Goal: Task Accomplishment & Management: Use online tool/utility

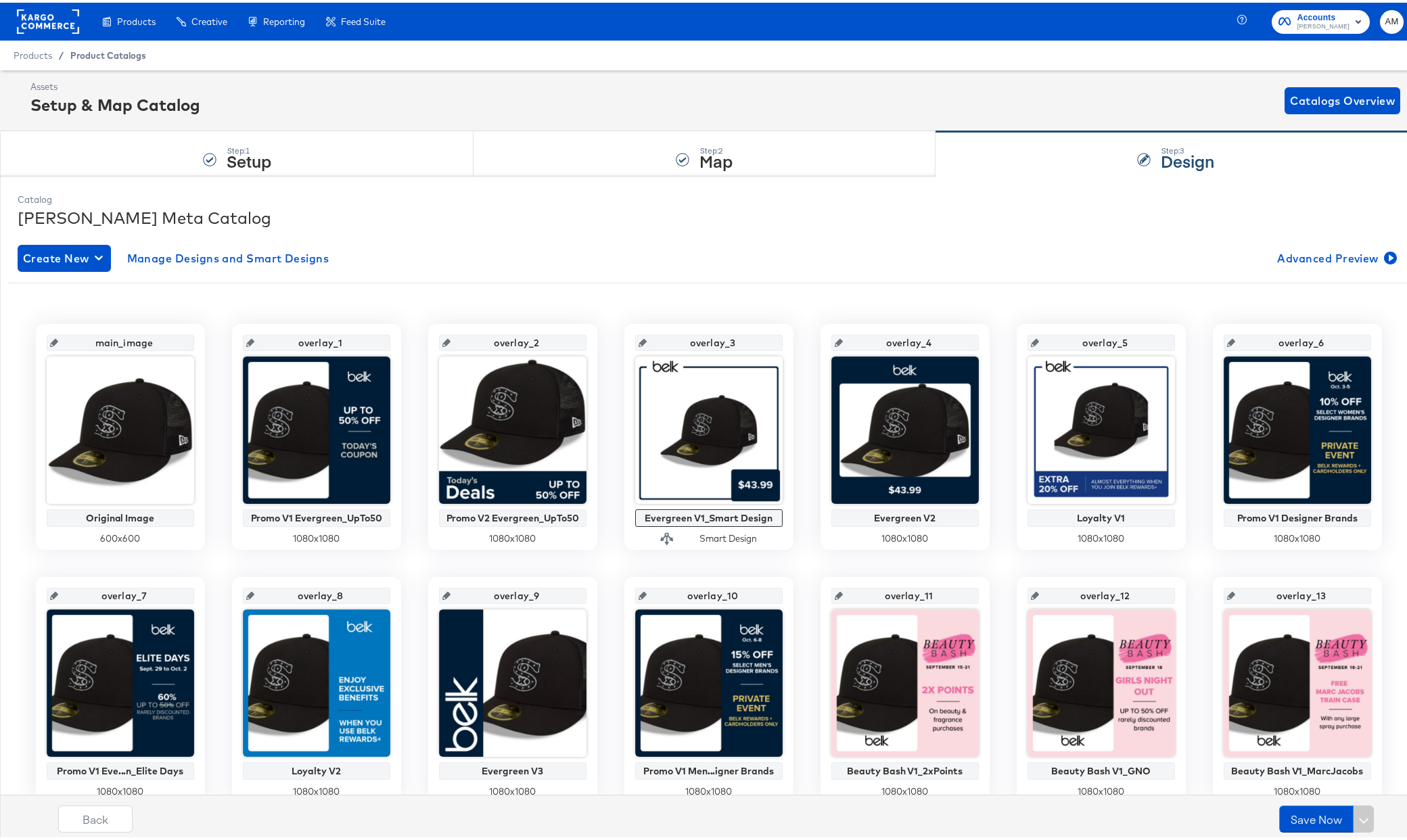
click at [89, 55] on span "Product Catalogs" at bounding box center [108, 53] width 76 height 11
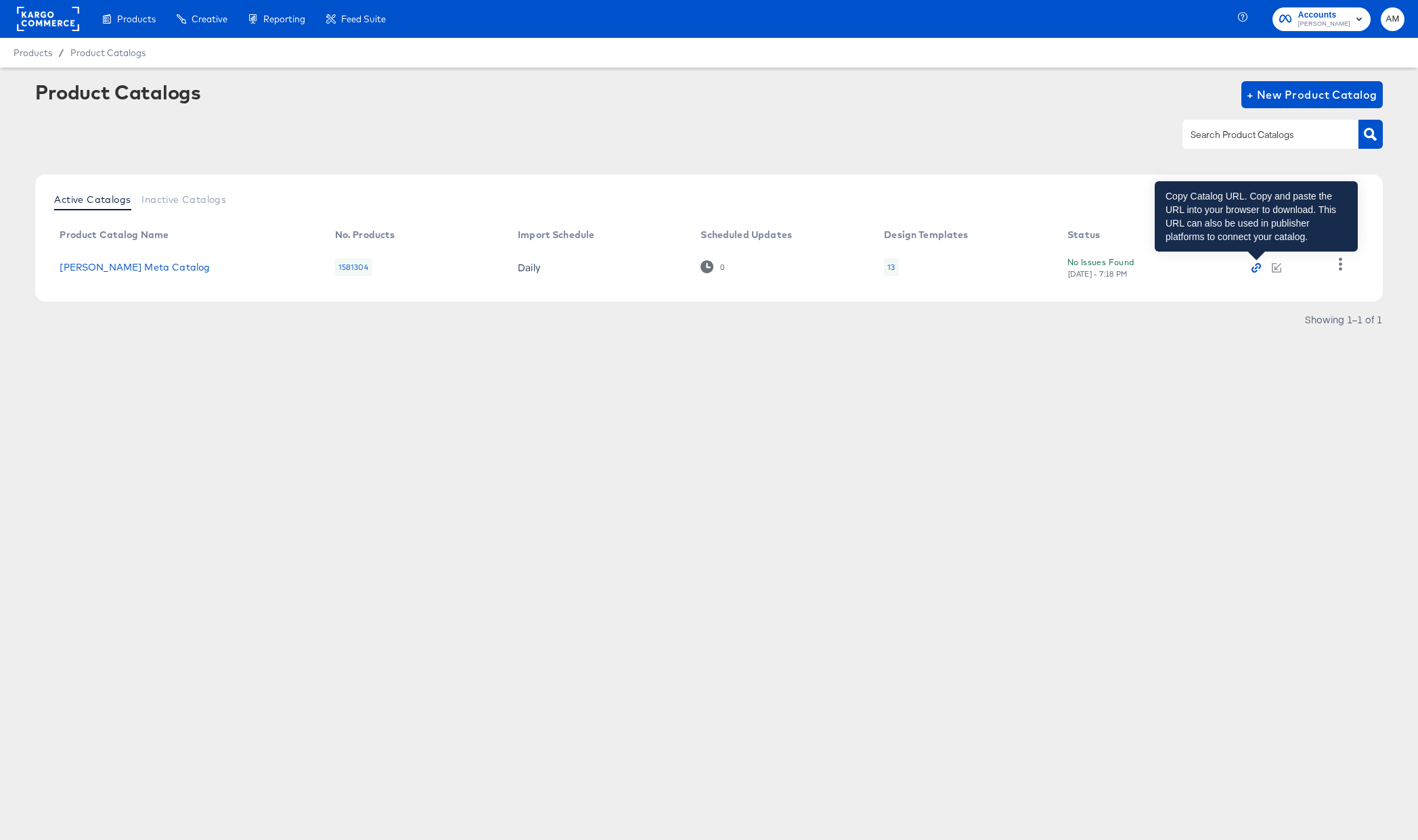
click at [1256, 264] on icon "button" at bounding box center [1259, 266] width 6 height 6
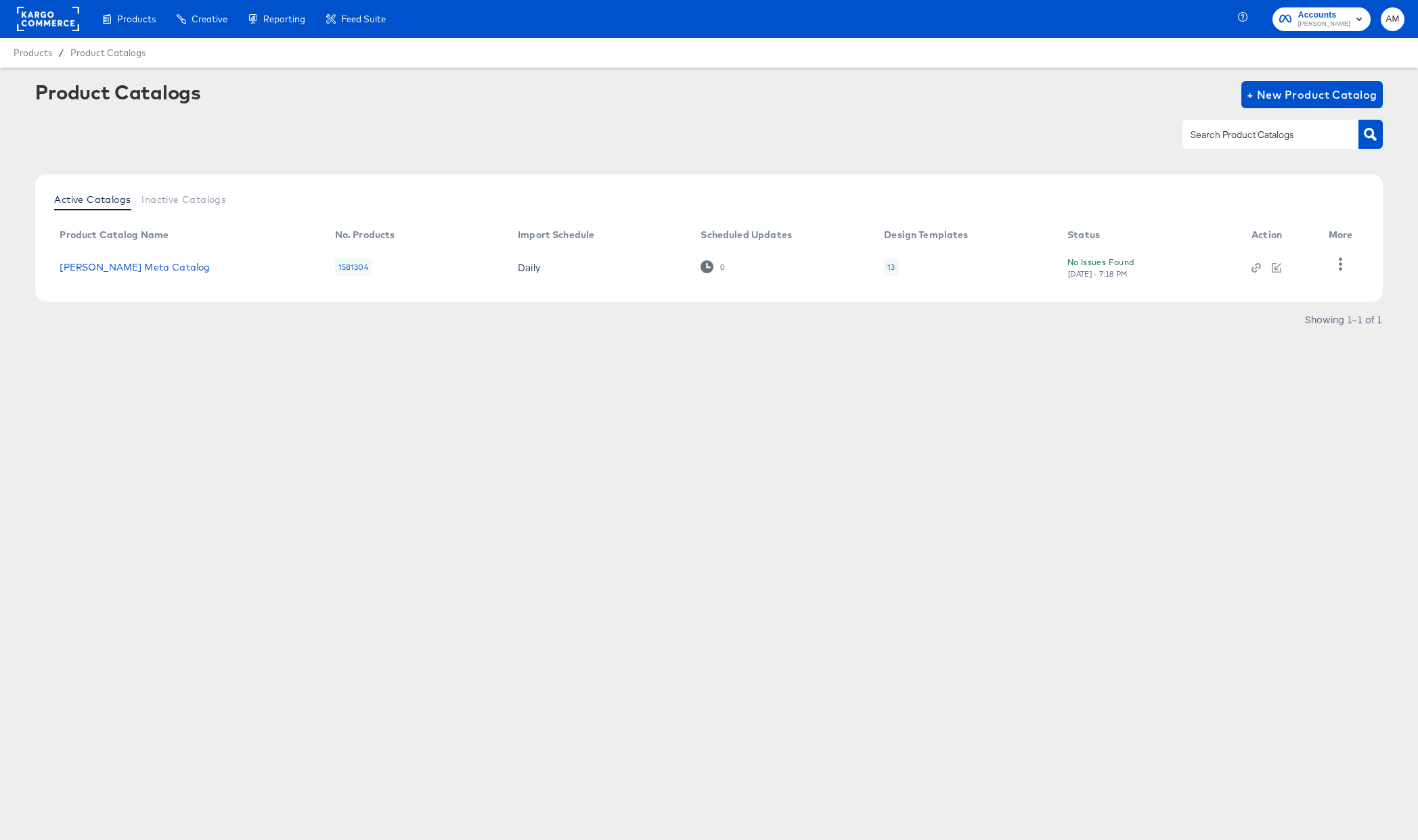
click at [44, 22] on rect at bounding box center [48, 19] width 62 height 24
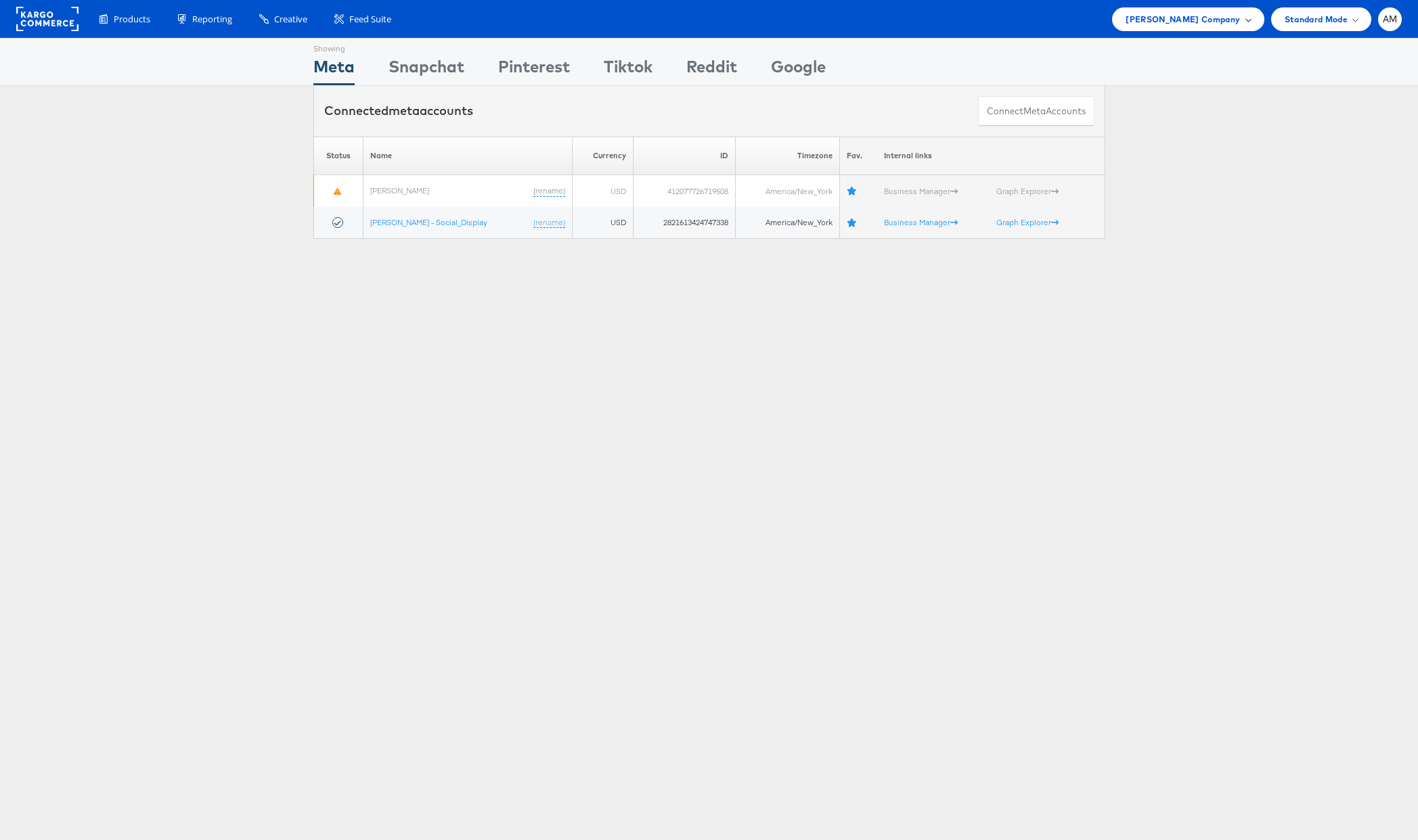
click at [1197, 23] on span "Belk Company" at bounding box center [1182, 19] width 115 height 14
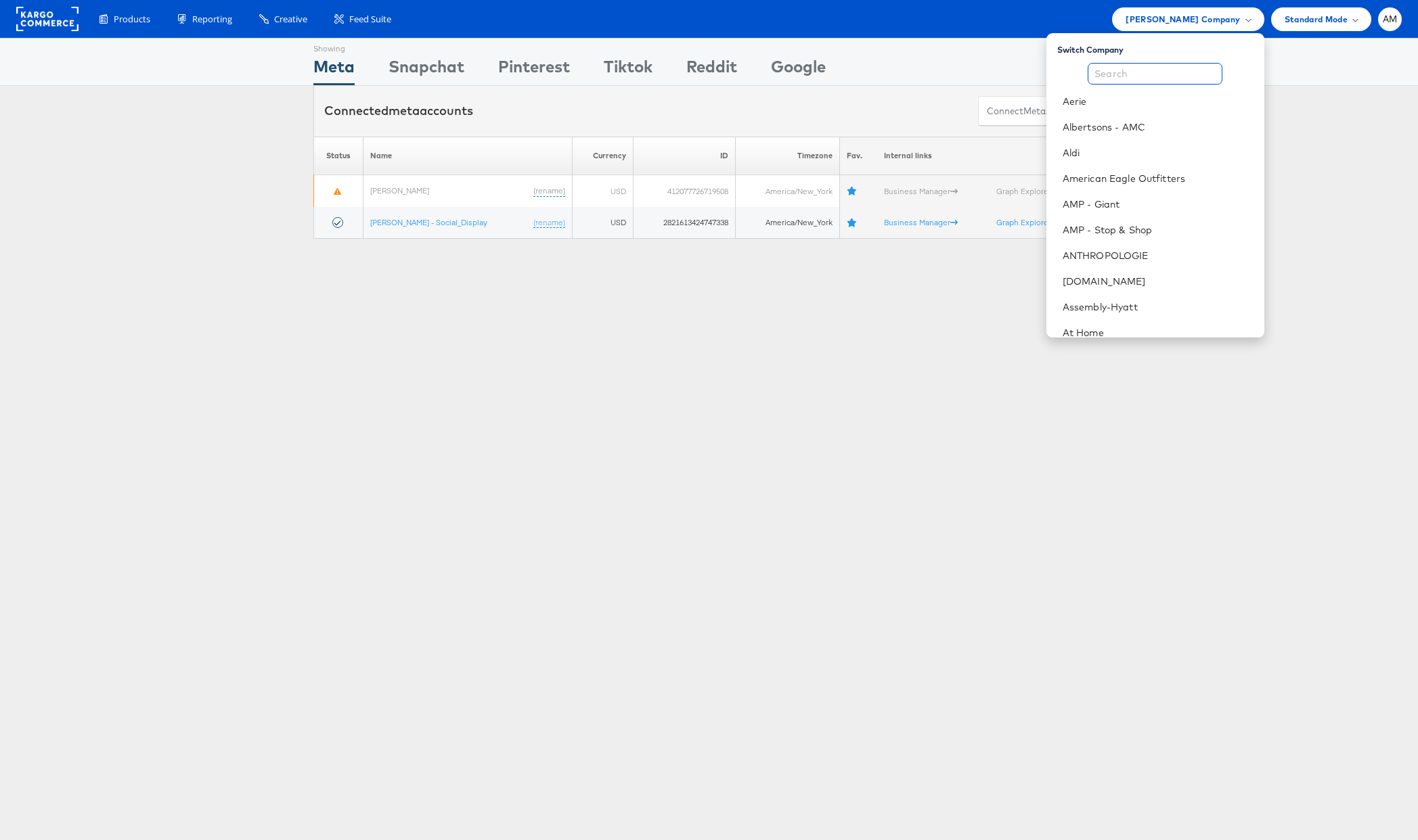
click at [1125, 73] on input "text" at bounding box center [1155, 74] width 135 height 22
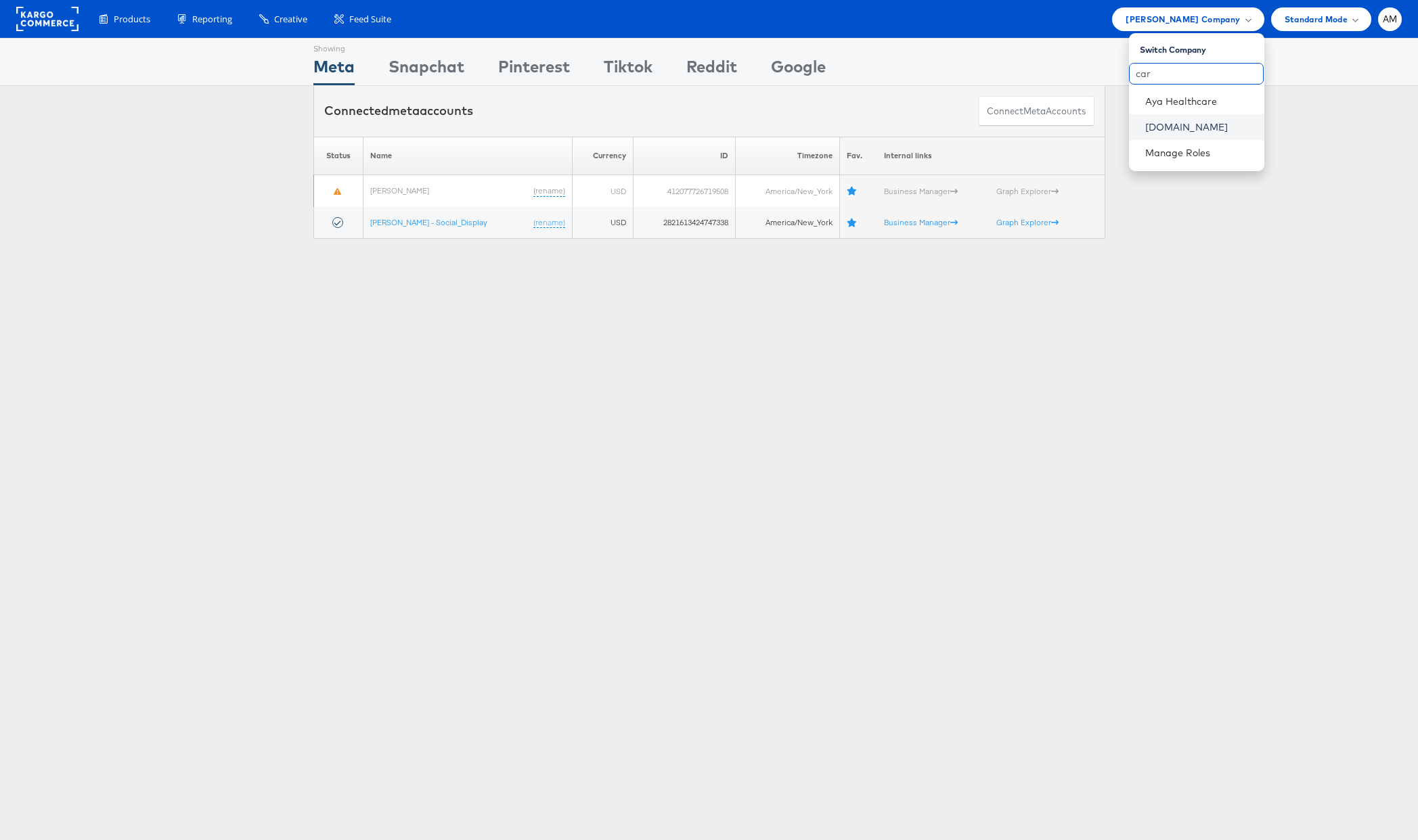
type input "car"
click at [1152, 122] on link "[DOMAIN_NAME]" at bounding box center [1199, 126] width 108 height 13
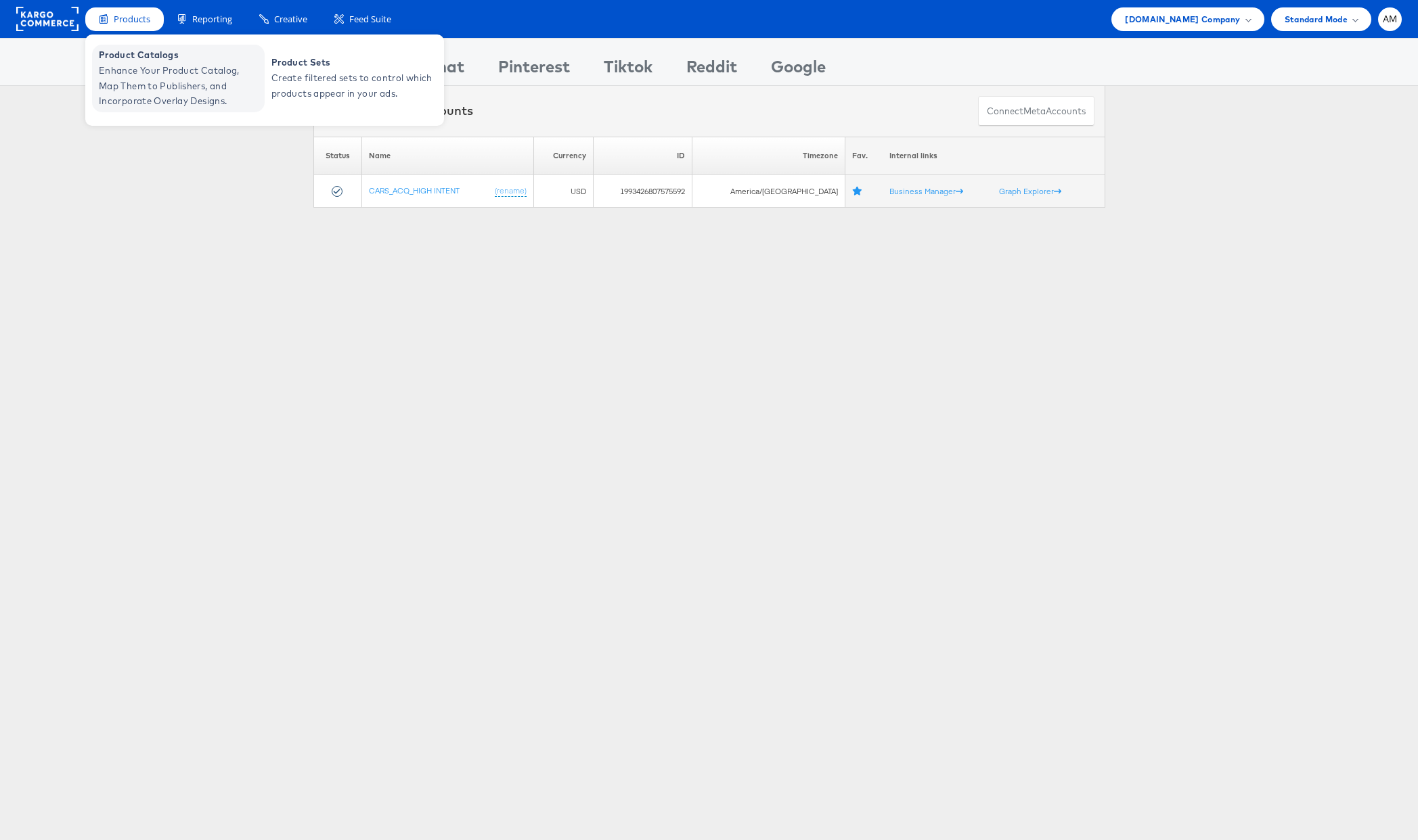
click at [141, 69] on span "Enhance Your Product Catalog, Map Them to Publishers, and Incorporate Overlay D…" at bounding box center [180, 86] width 162 height 46
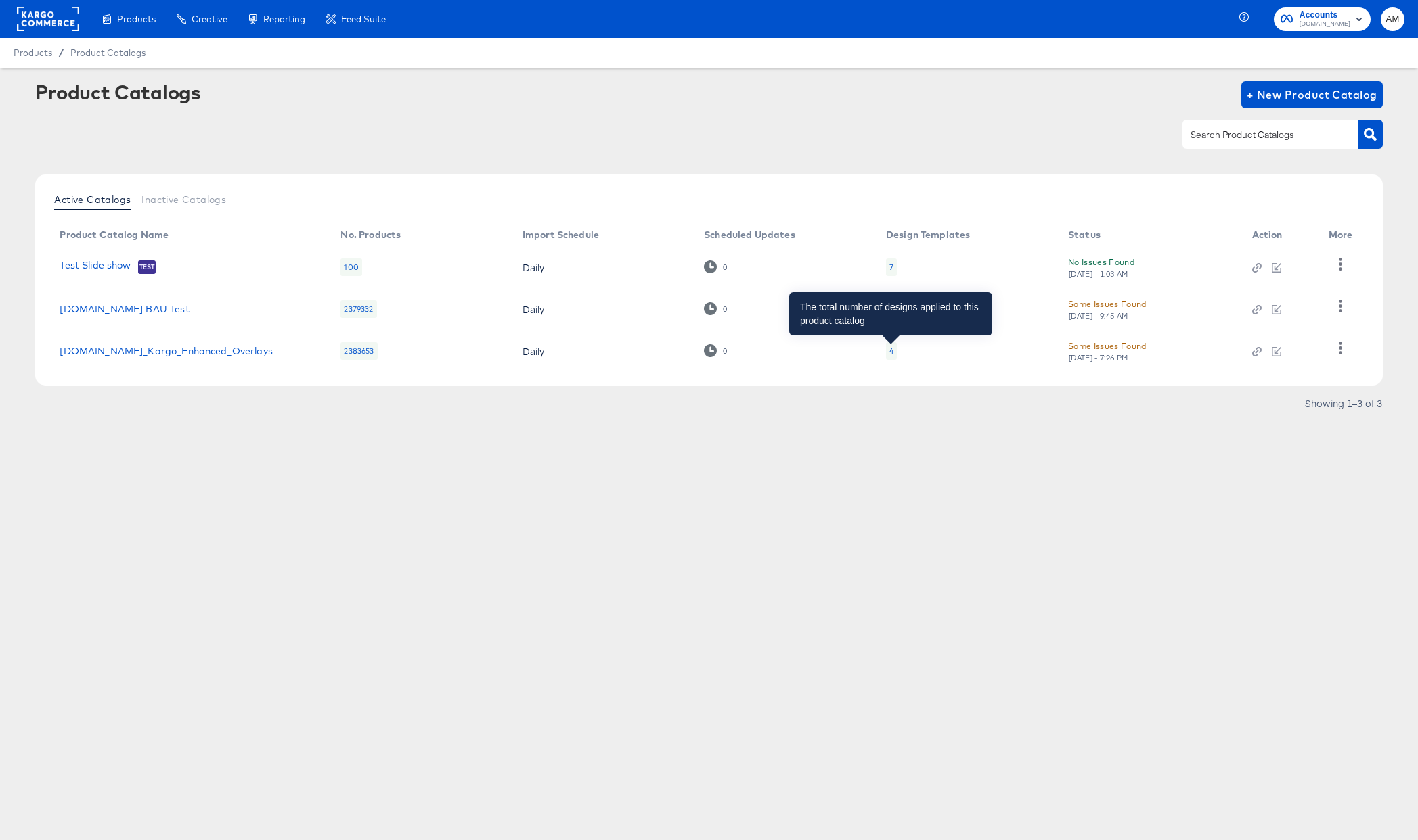
click at [890, 350] on div "4" at bounding box center [891, 351] width 4 height 11
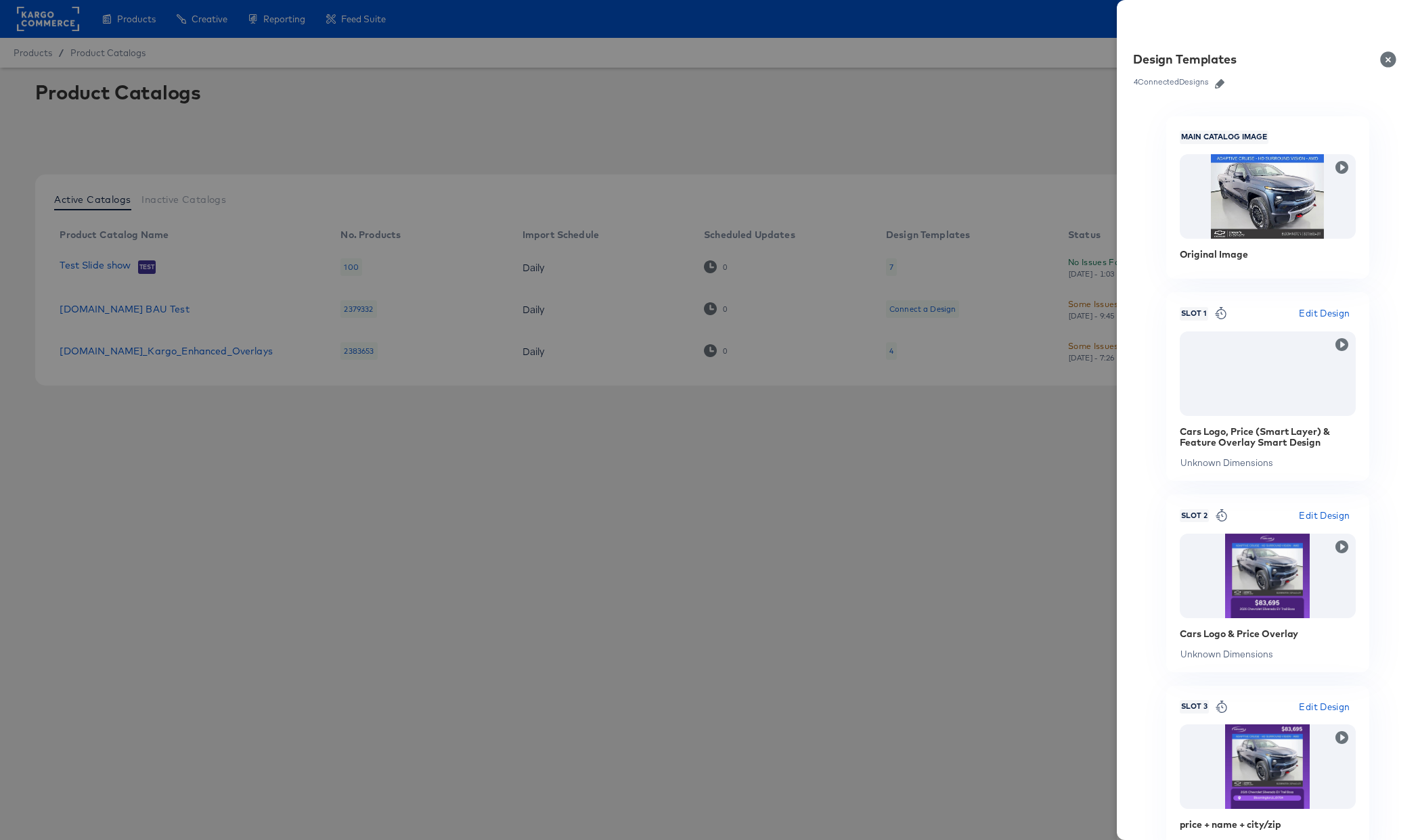
click at [1389, 59] on button "Close" at bounding box center [1391, 59] width 38 height 38
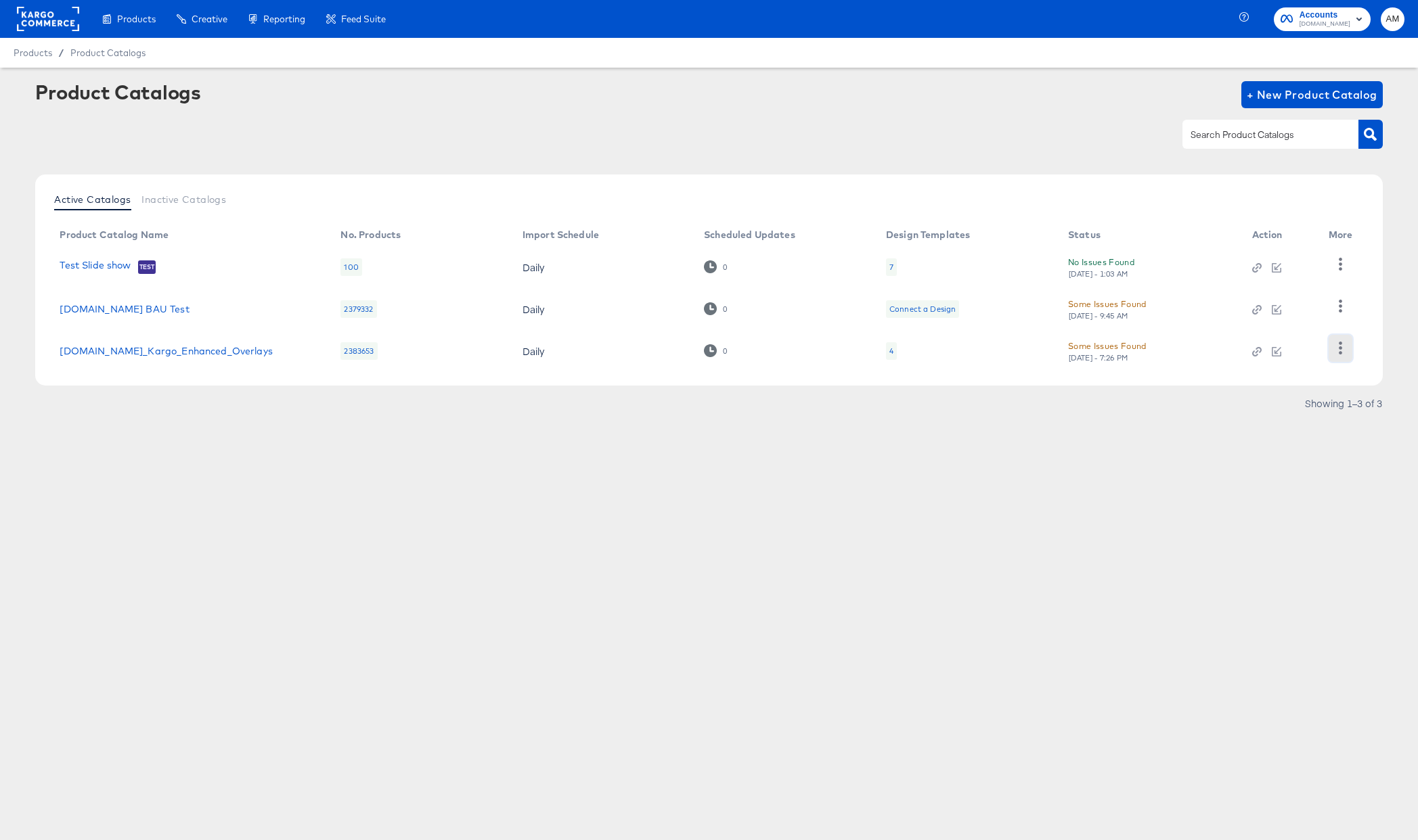
click at [1336, 347] on icon "button" at bounding box center [1341, 348] width 12 height 12
click at [1260, 263] on div "Changelog" at bounding box center [1285, 258] width 135 height 22
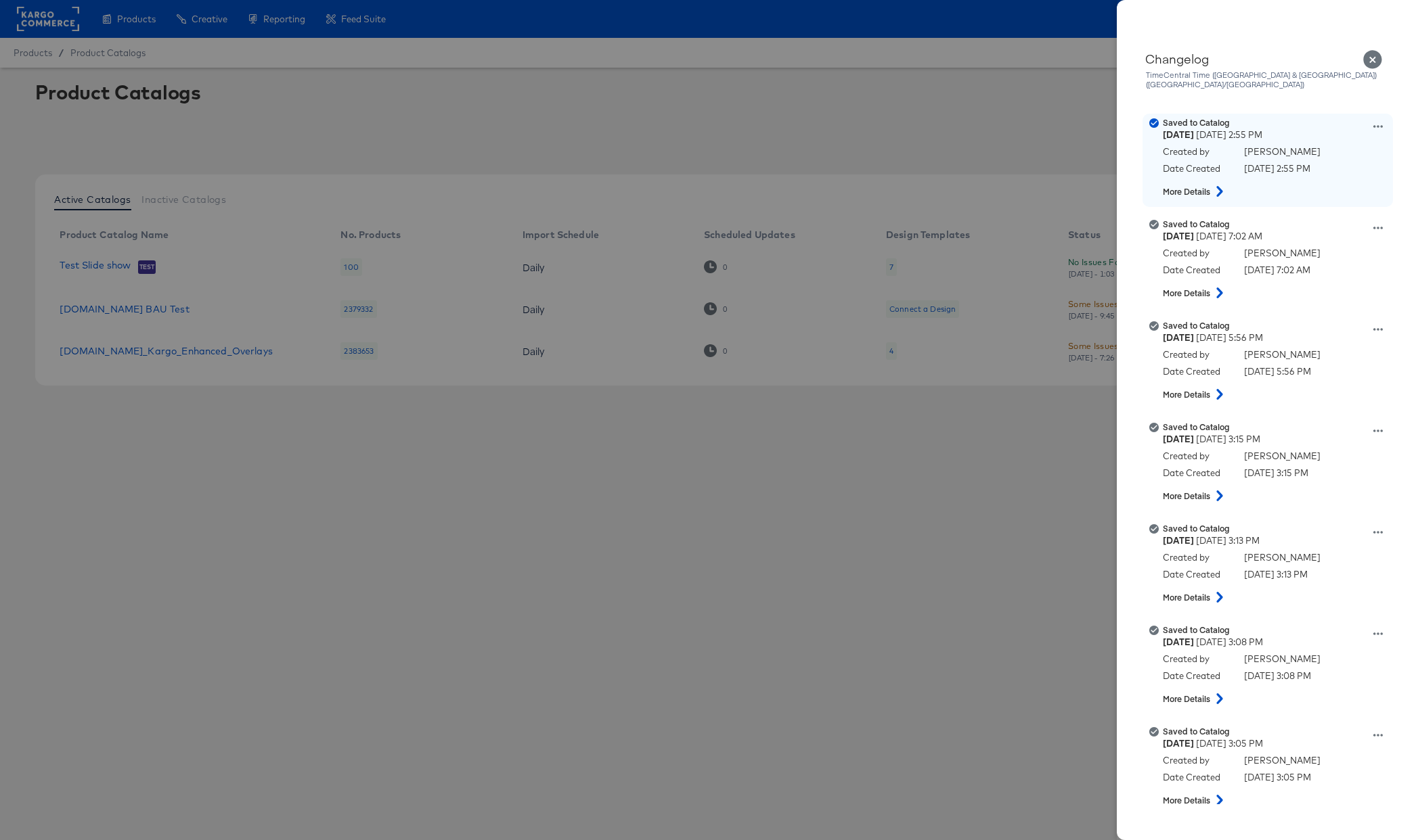
click at [1218, 186] on icon at bounding box center [1220, 192] width 16 height 11
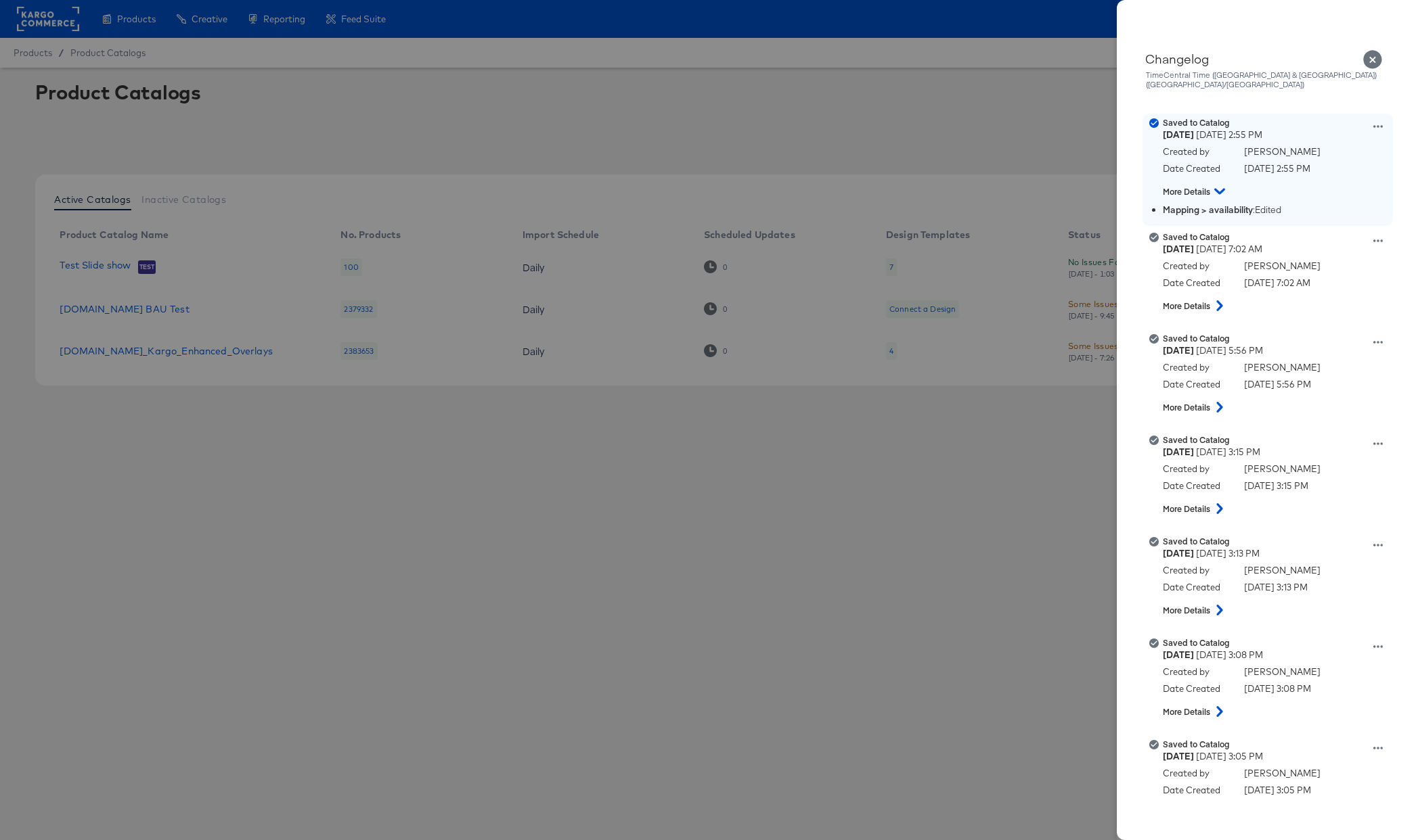
click at [1223, 189] on icon at bounding box center [1220, 192] width 11 height 6
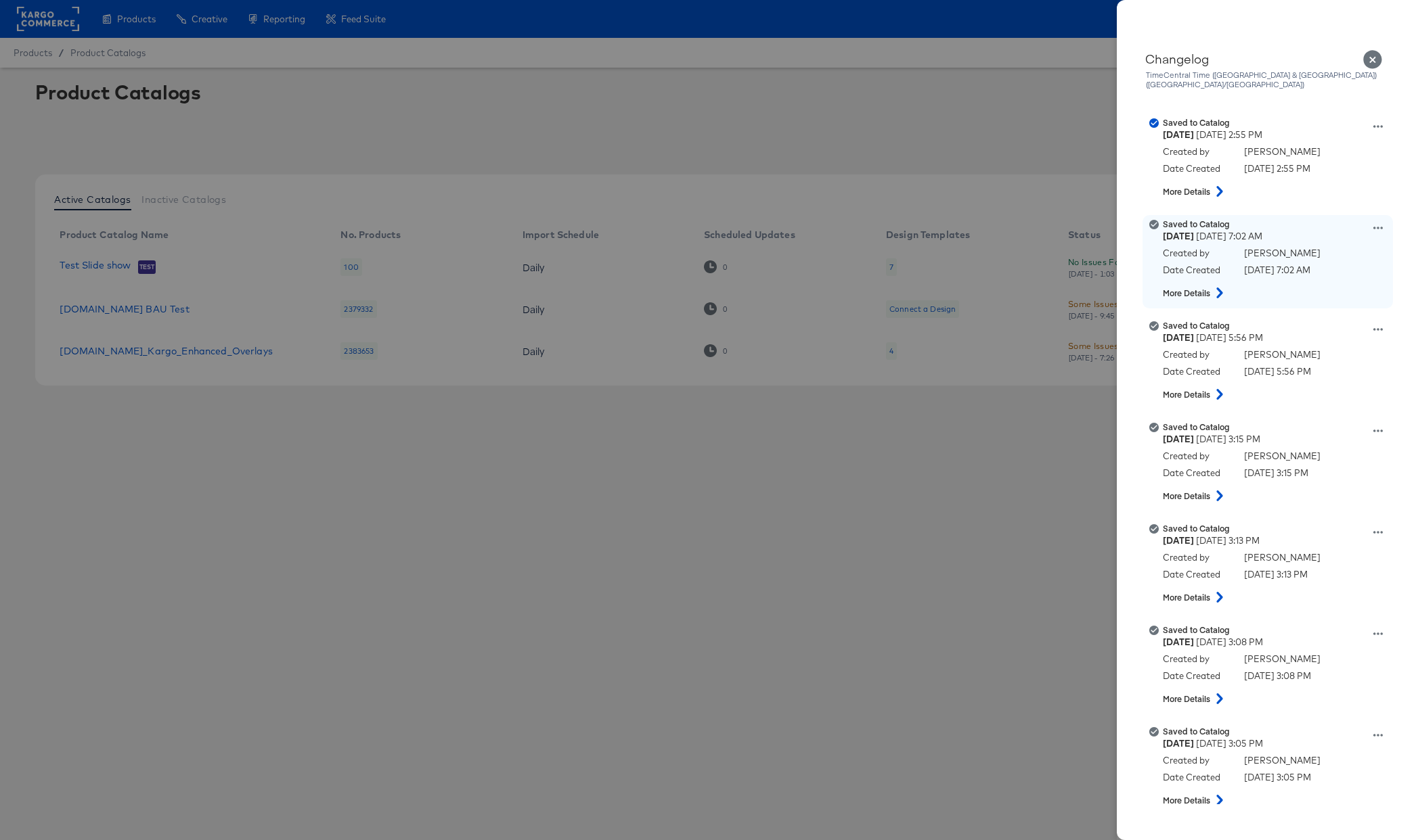
click at [1222, 288] on icon at bounding box center [1220, 293] width 6 height 11
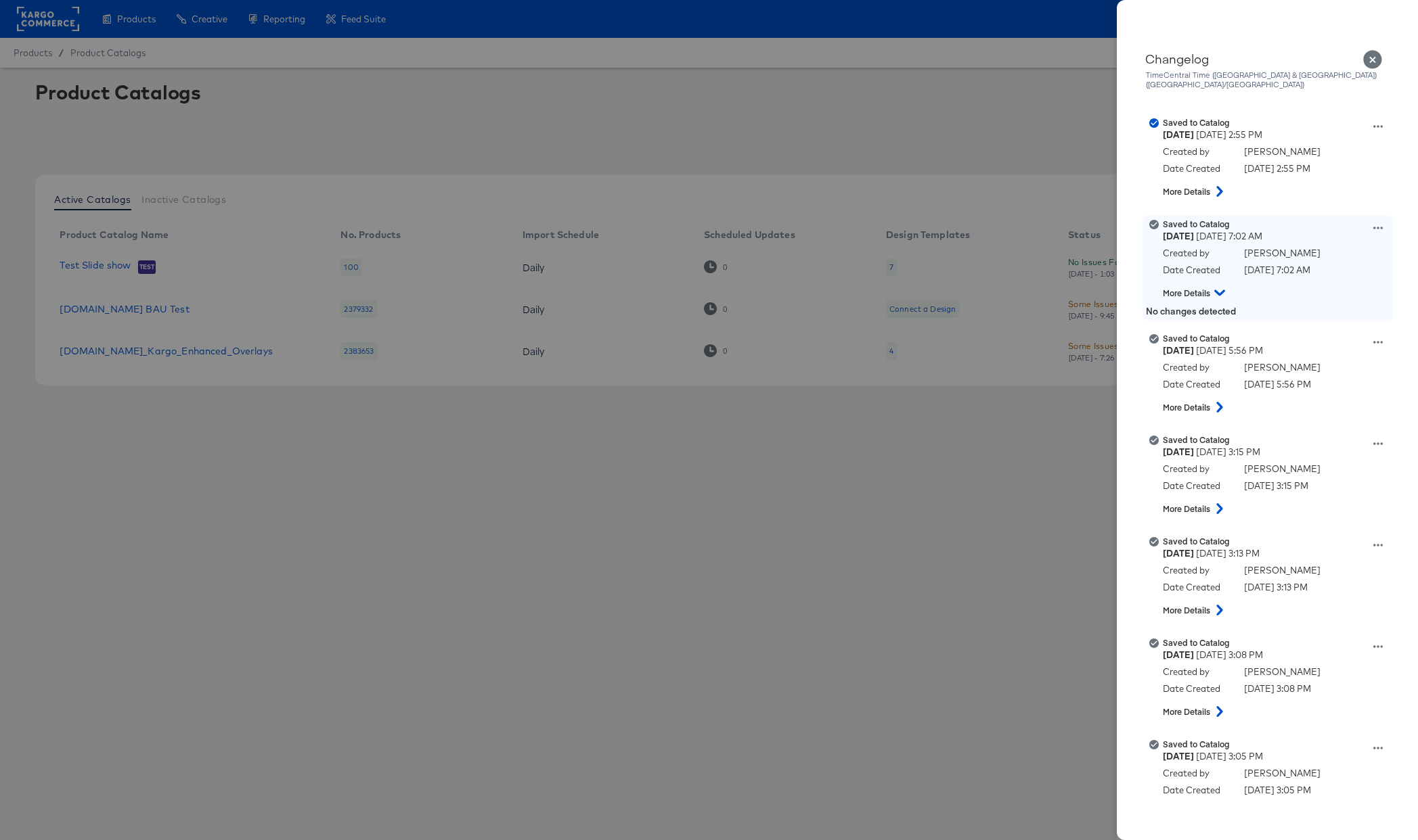
click at [1222, 290] on icon at bounding box center [1220, 293] width 11 height 6
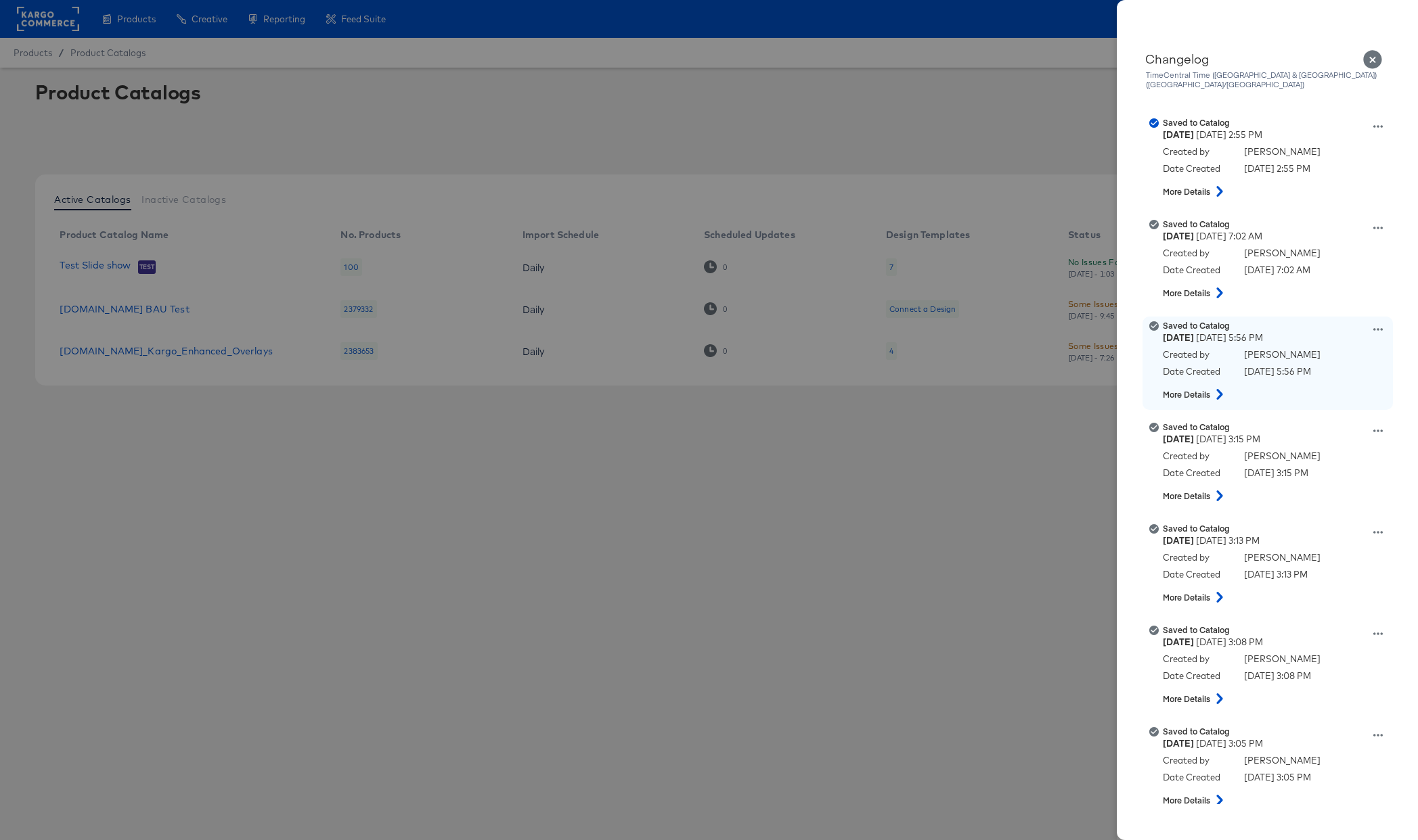
click at [1218, 389] on icon at bounding box center [1220, 395] width 16 height 11
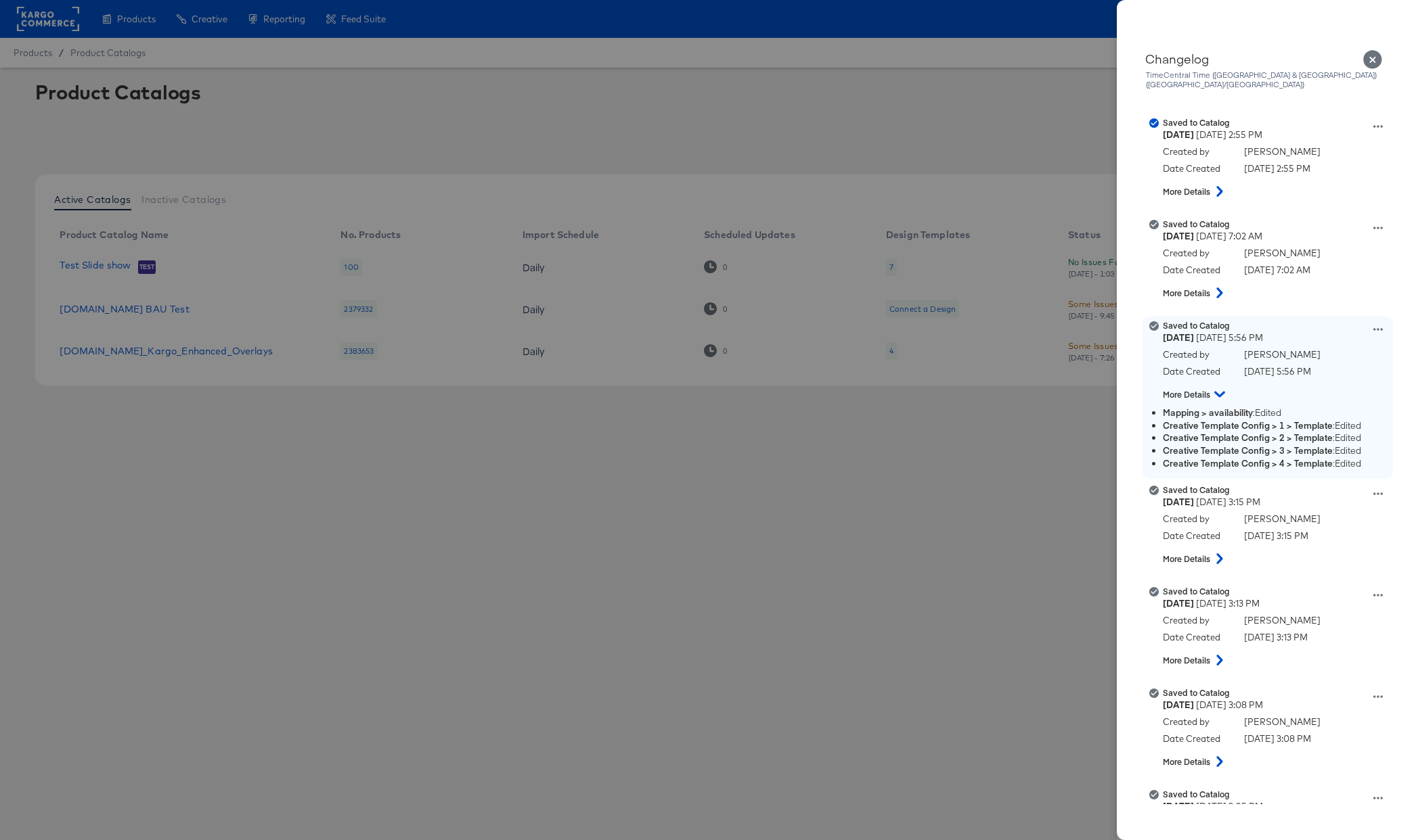
click at [1220, 386] on icon at bounding box center [1220, 394] width 11 height 16
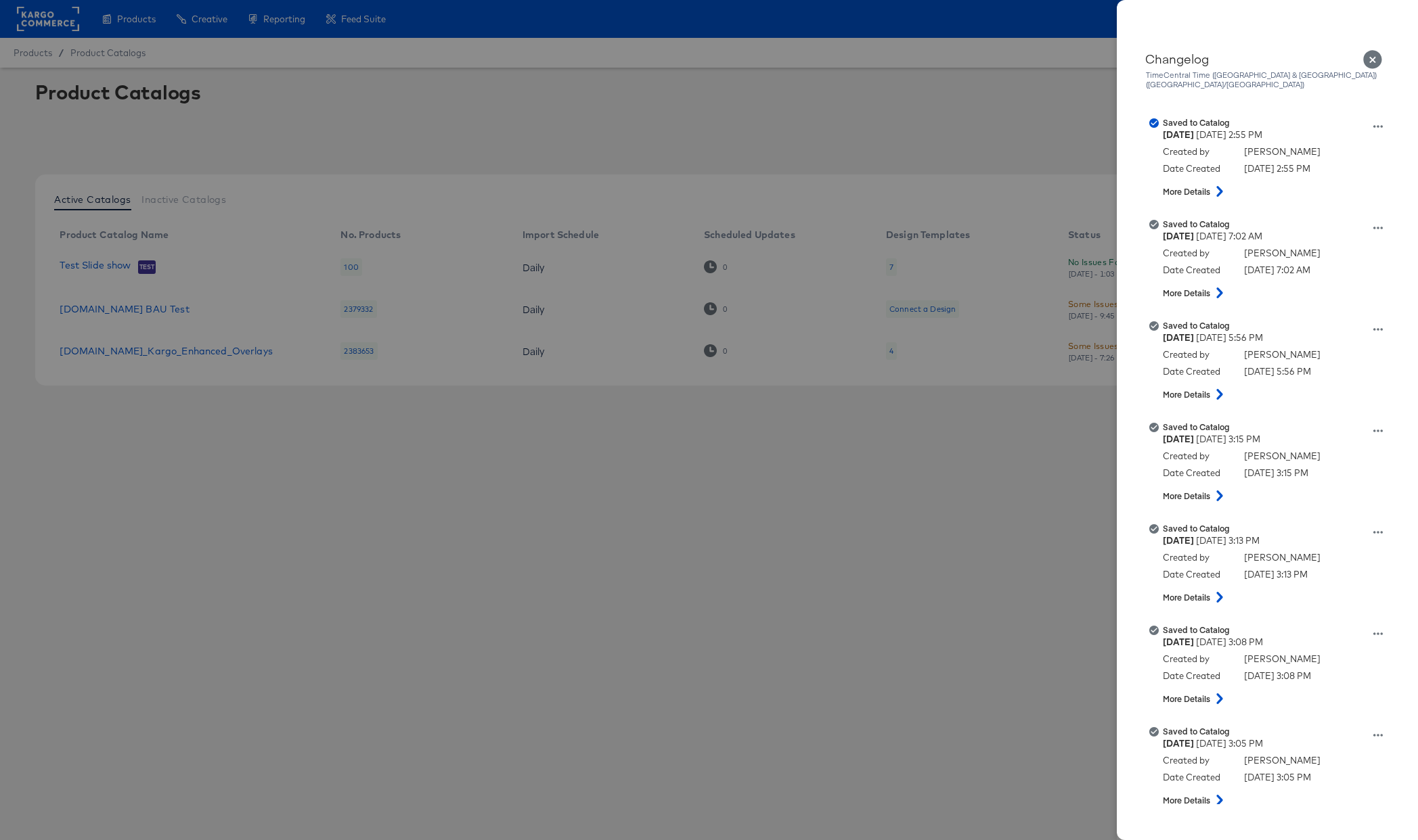
click at [533, 468] on div at bounding box center [709, 420] width 1418 height 840
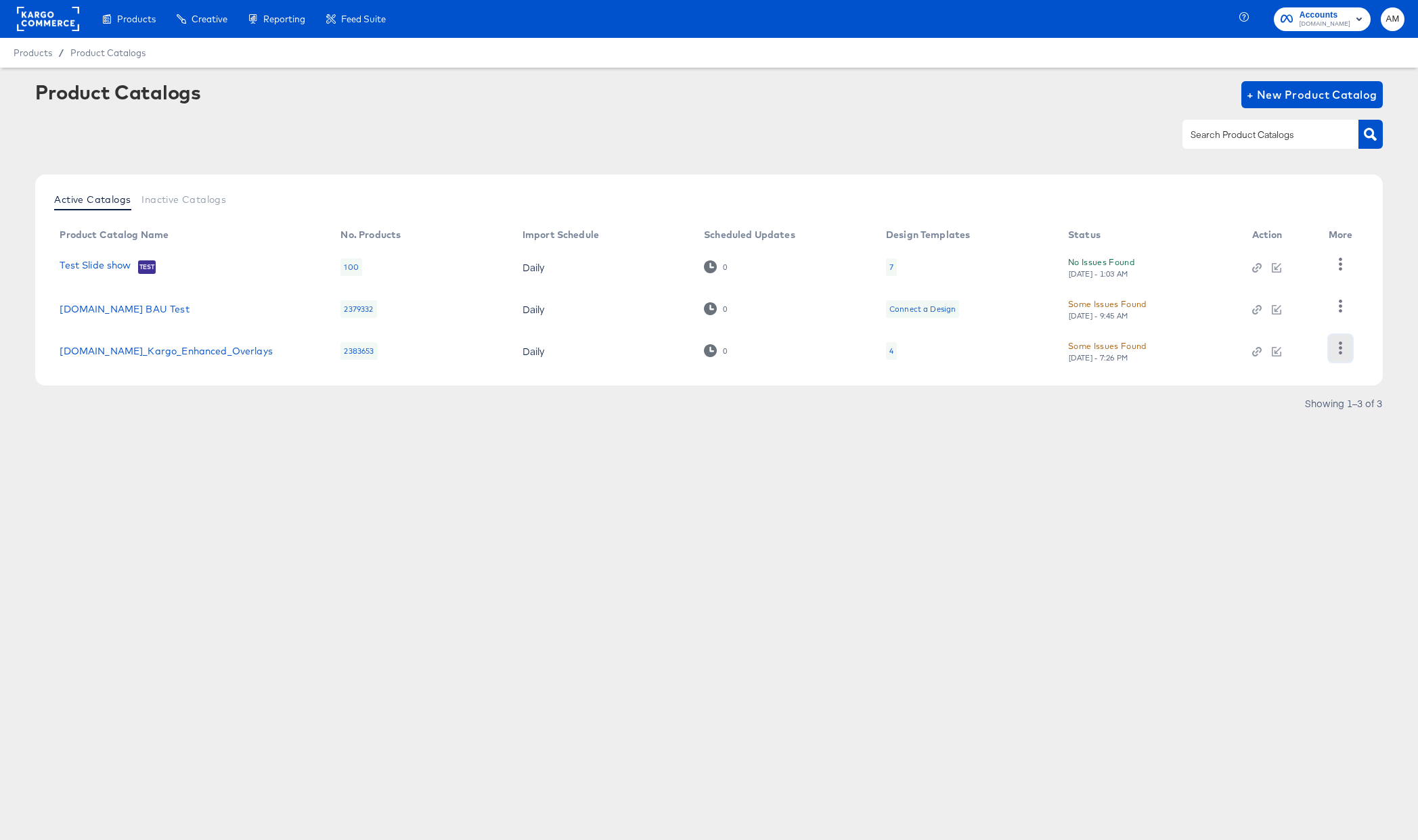
click at [1333, 347] on button "button" at bounding box center [1341, 348] width 23 height 27
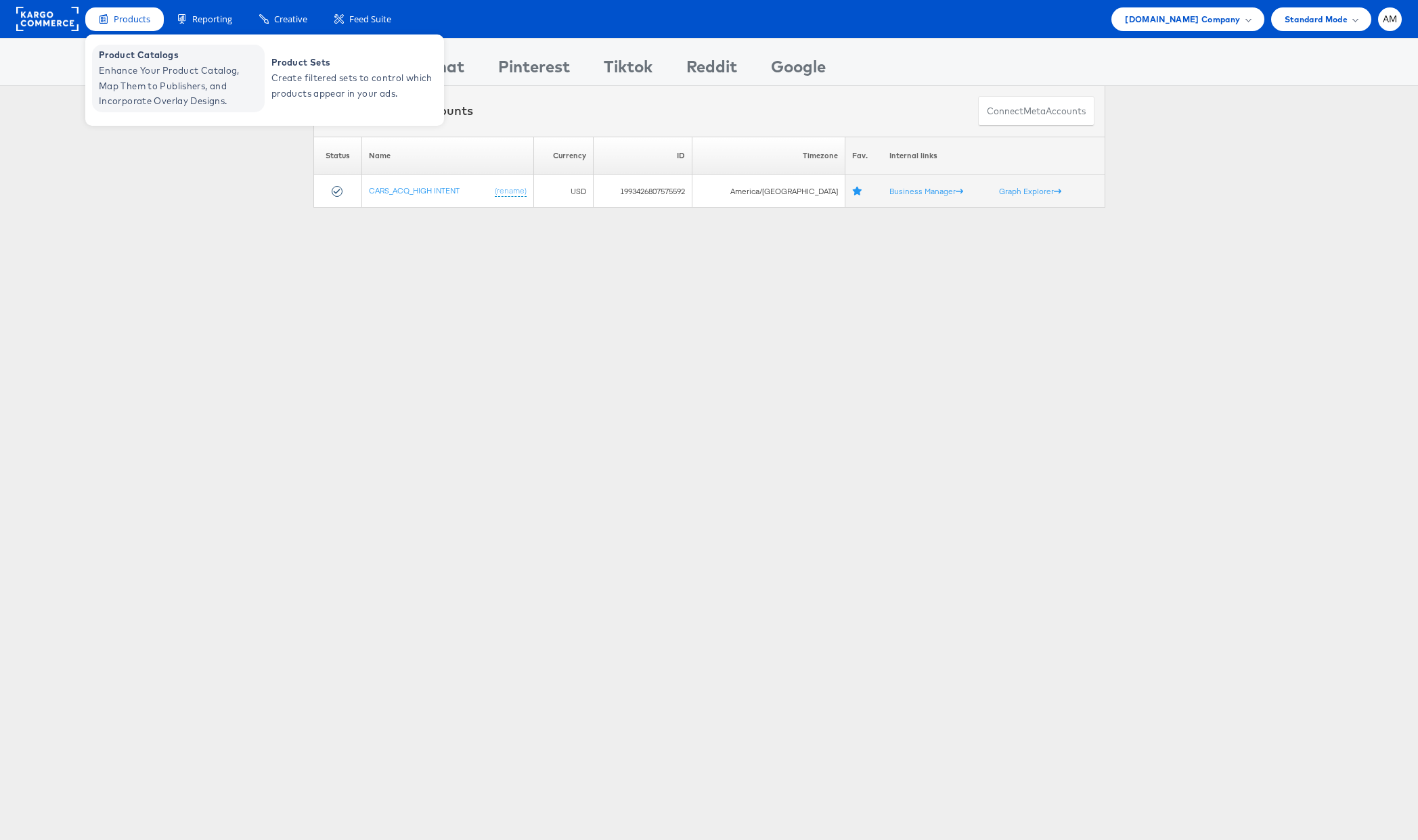
click at [150, 84] on span "Enhance Your Product Catalog, Map Them to Publishers, and Incorporate Overlay D…" at bounding box center [180, 86] width 162 height 46
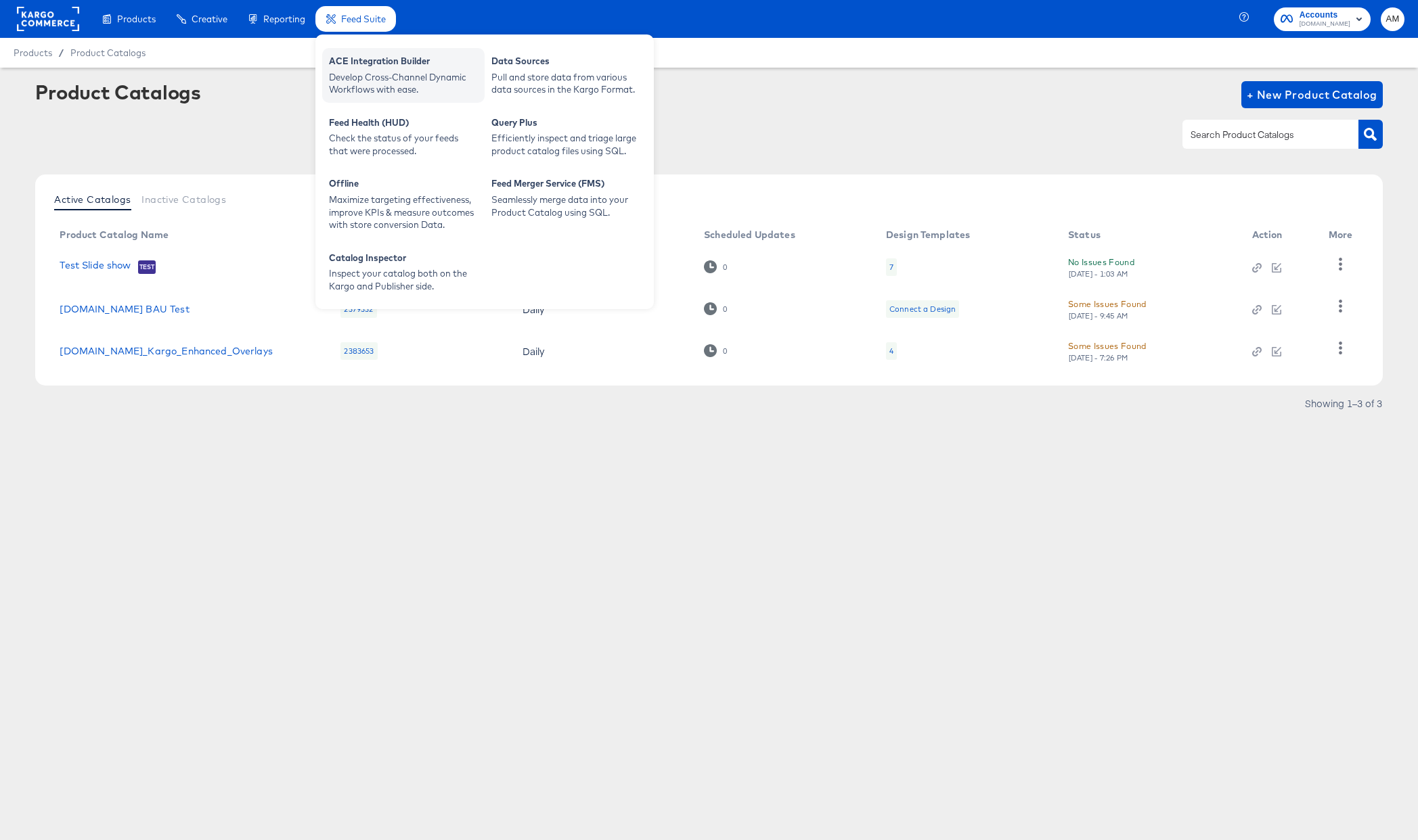
click at [362, 57] on div "ACE Integration Builder" at bounding box center [403, 62] width 149 height 16
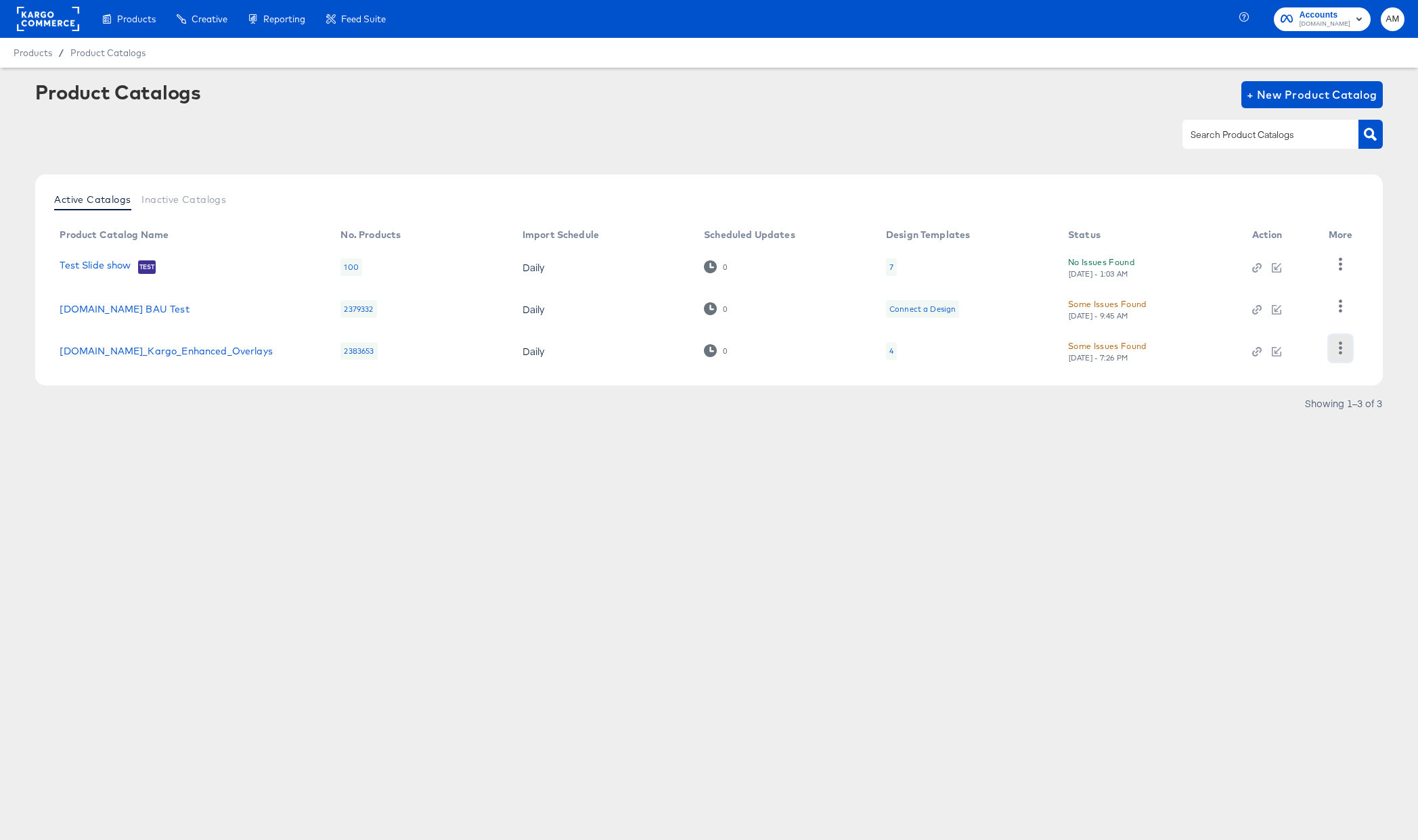
click at [1340, 349] on icon "button" at bounding box center [1341, 348] width 12 height 12
click at [1267, 278] on div "HUD Checks (Internal)" at bounding box center [1285, 280] width 135 height 22
click at [1338, 348] on icon "button" at bounding box center [1341, 348] width 12 height 12
click at [1249, 278] on div "HUD Checks (Internal)" at bounding box center [1285, 280] width 135 height 22
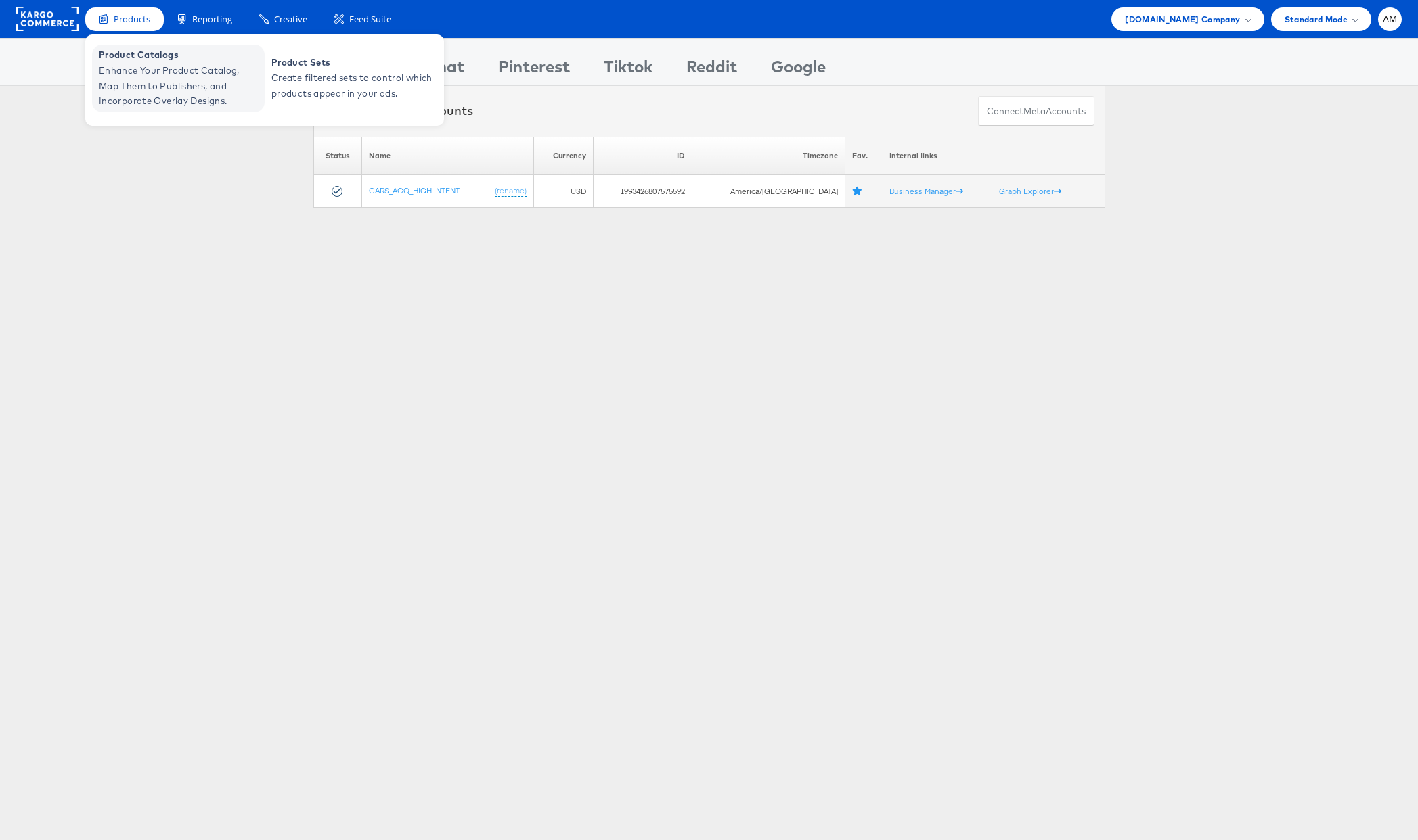
click at [127, 78] on span "Enhance Your Product Catalog, Map Them to Publishers, and Incorporate Overlay D…" at bounding box center [180, 86] width 162 height 46
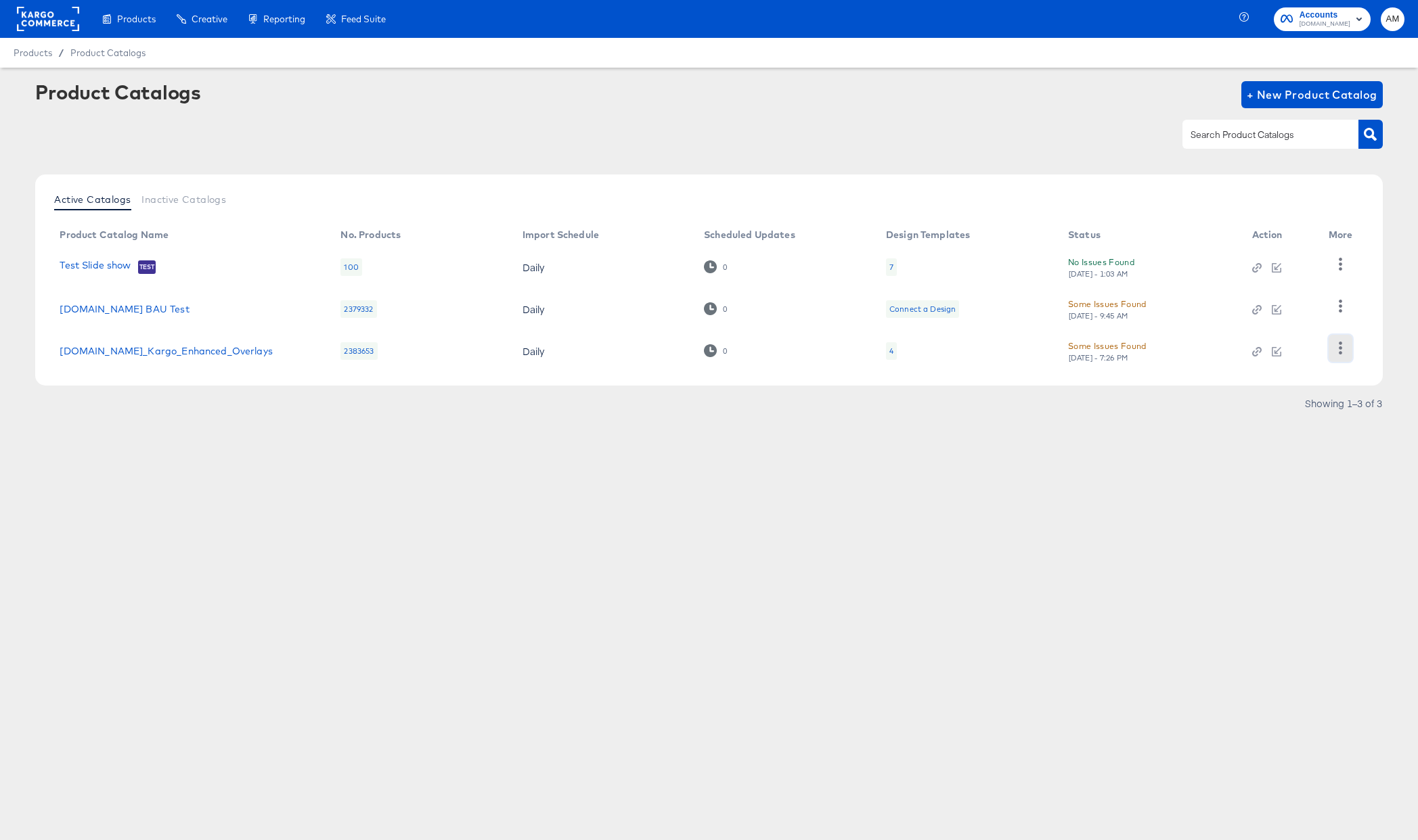
click at [1345, 349] on icon "button" at bounding box center [1341, 348] width 12 height 12
click at [1253, 287] on div "HUD Checks (Internal)" at bounding box center [1285, 280] width 135 height 22
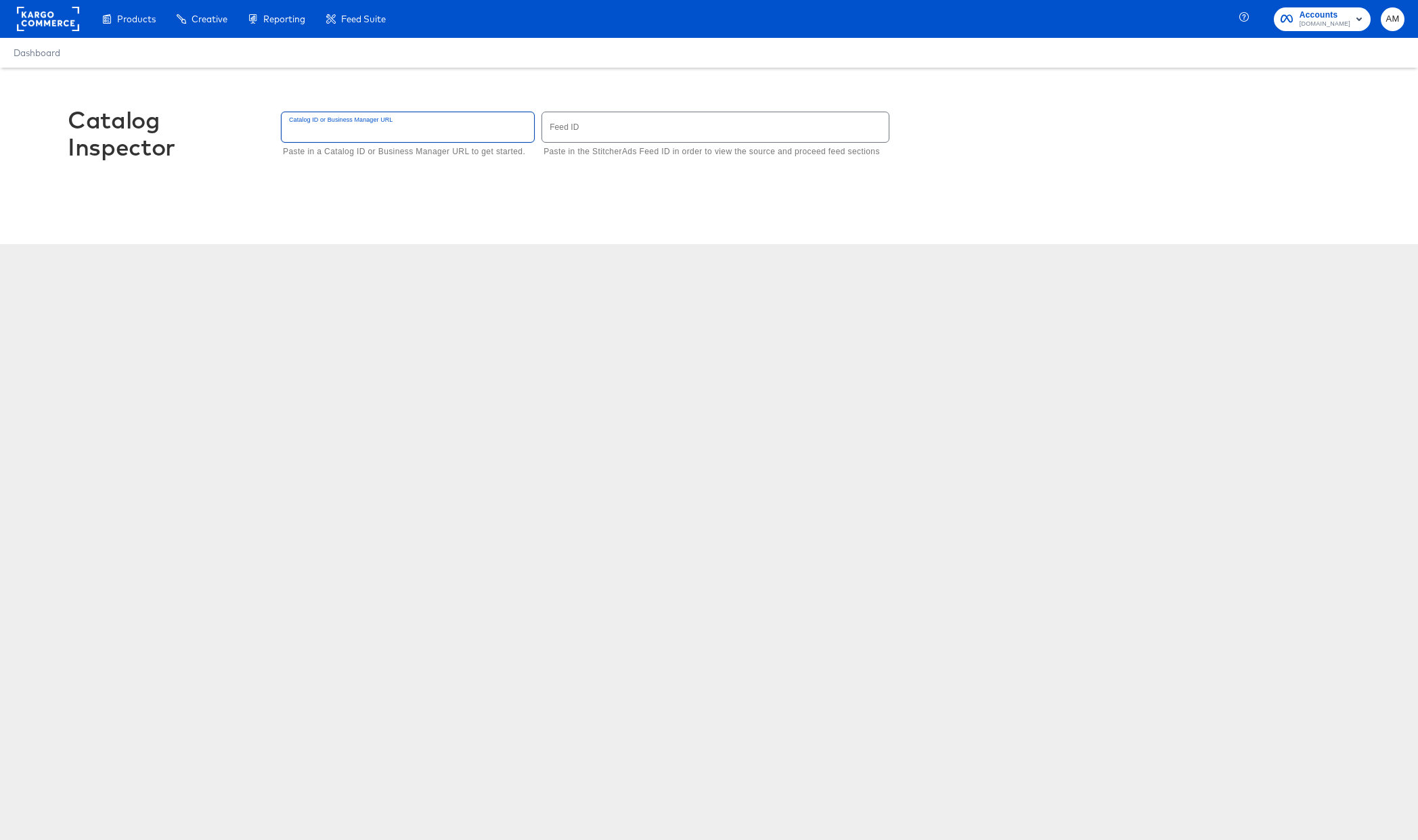
click at [368, 130] on input "text" at bounding box center [408, 126] width 253 height 29
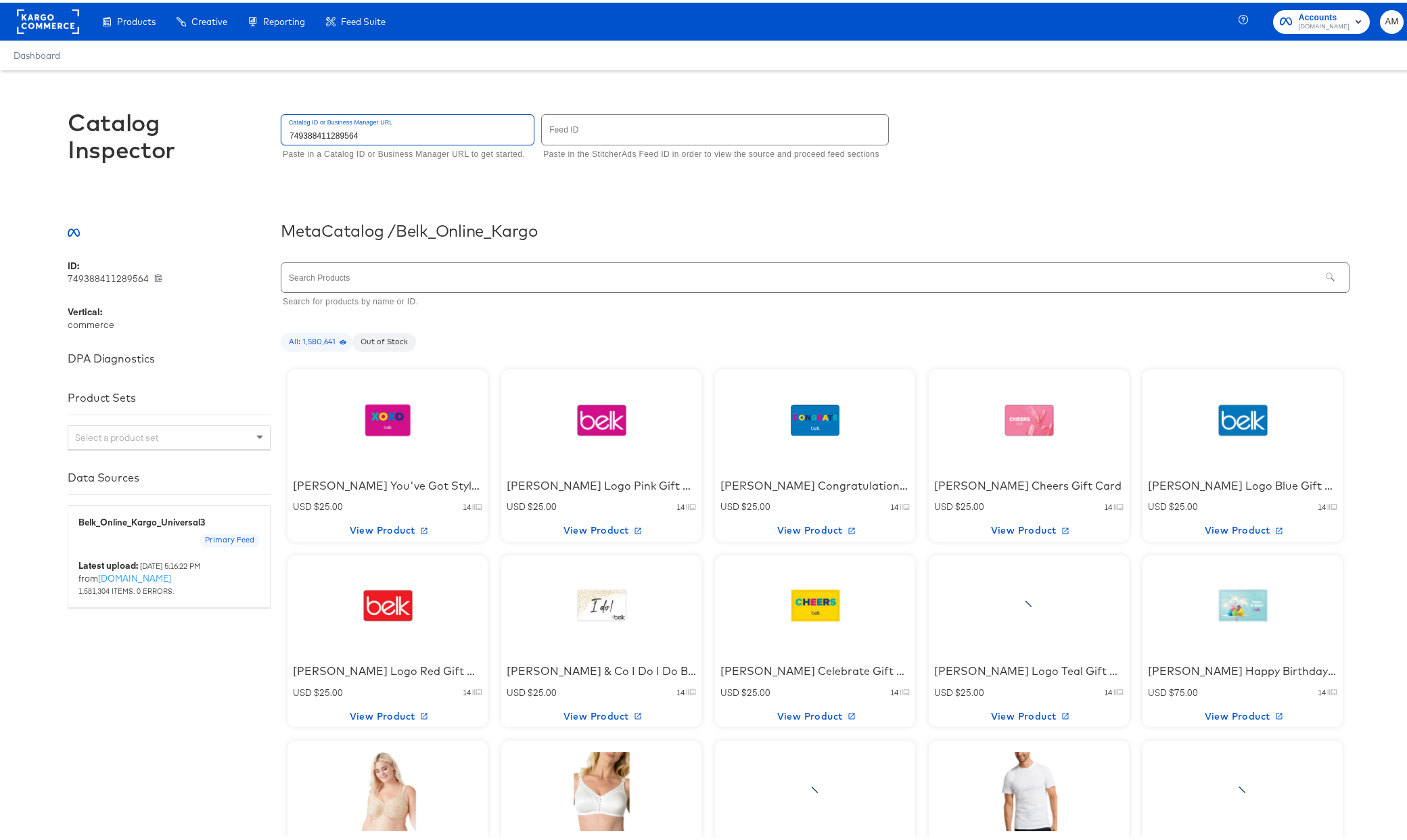
type input "749388411289564"
click at [374, 421] on div at bounding box center [387, 417] width 115 height 84
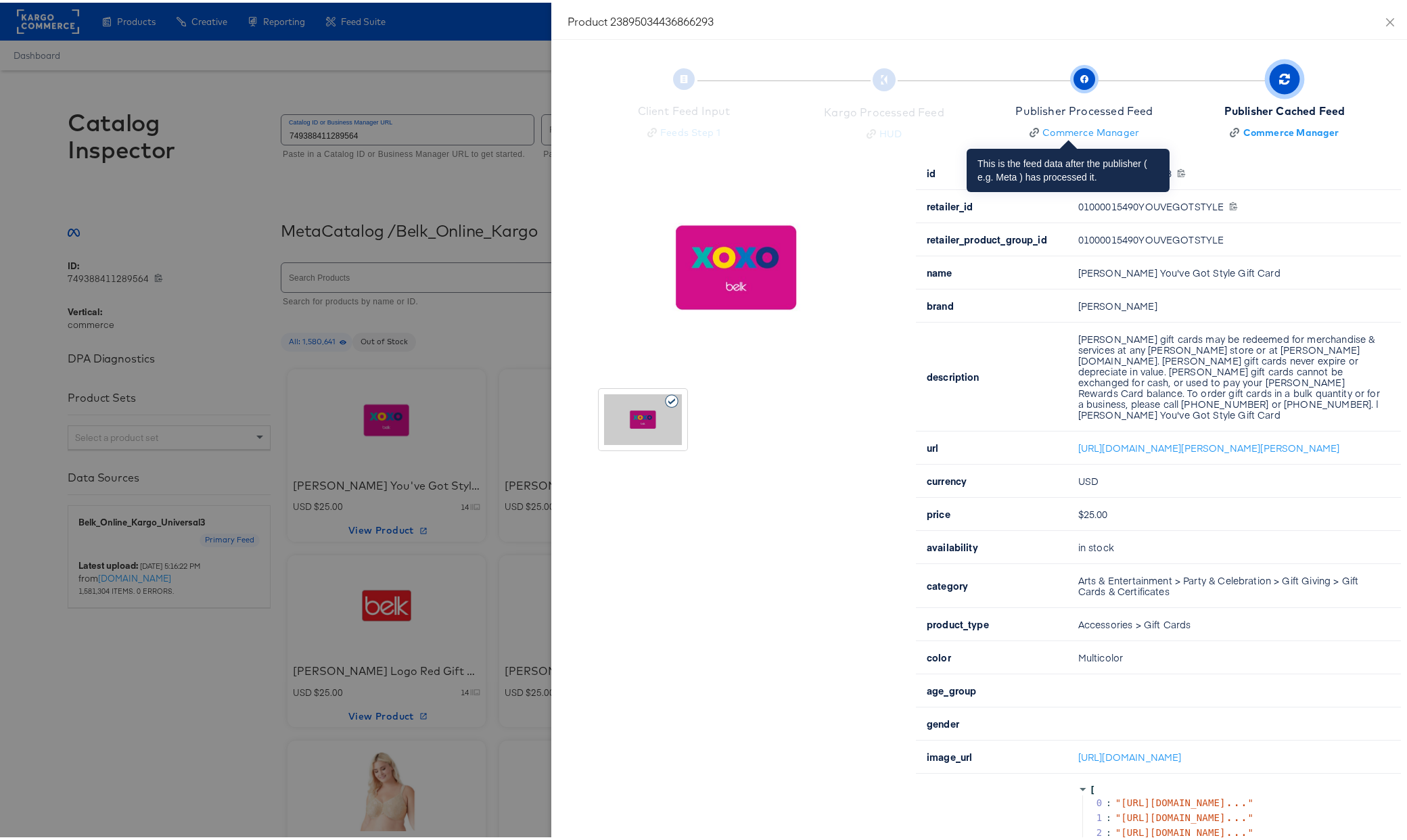
click at [1085, 108] on div "Publisher Processed Feed" at bounding box center [1084, 108] width 137 height 16
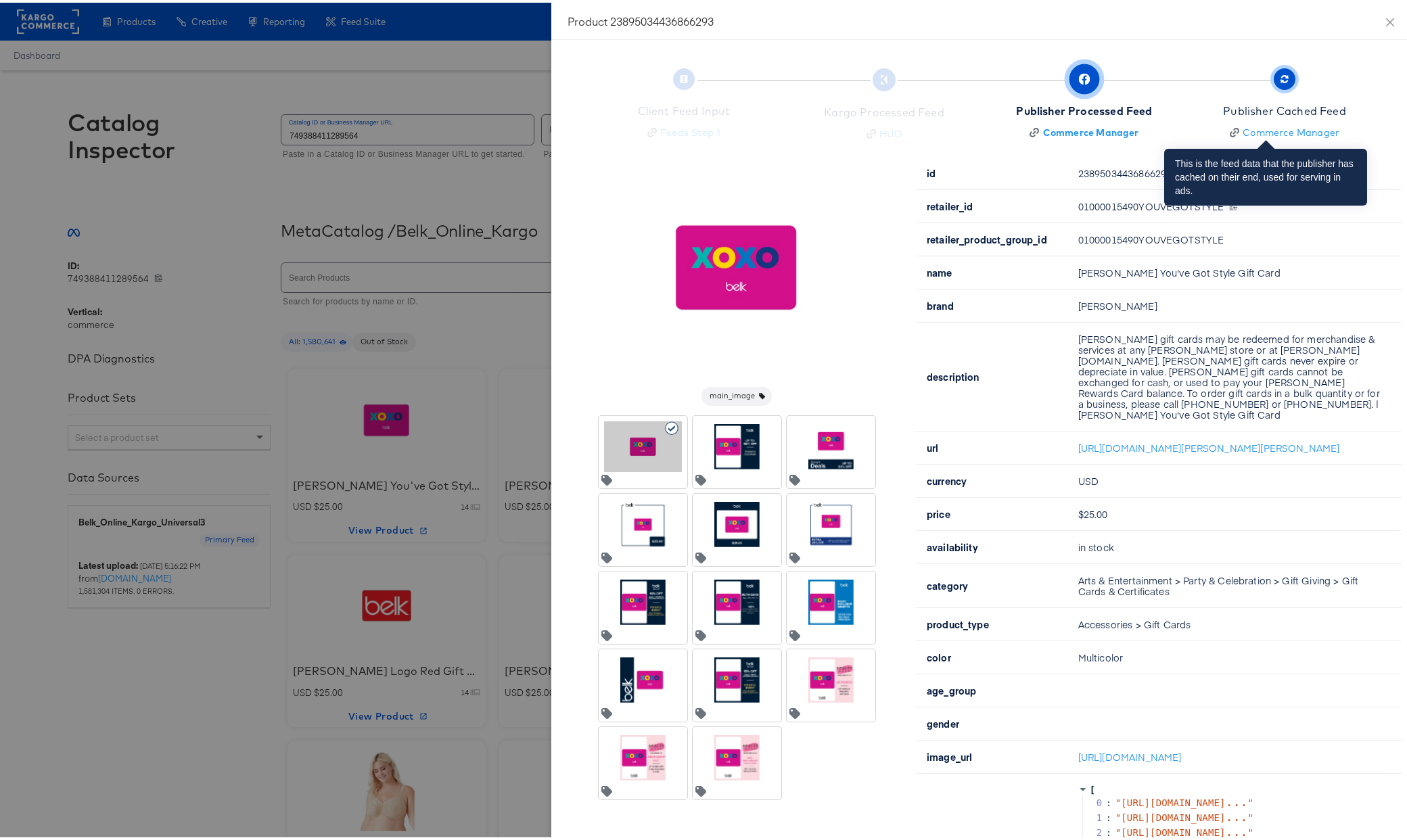
click at [1238, 110] on div "Publisher Cached Feed" at bounding box center [1285, 108] width 123 height 16
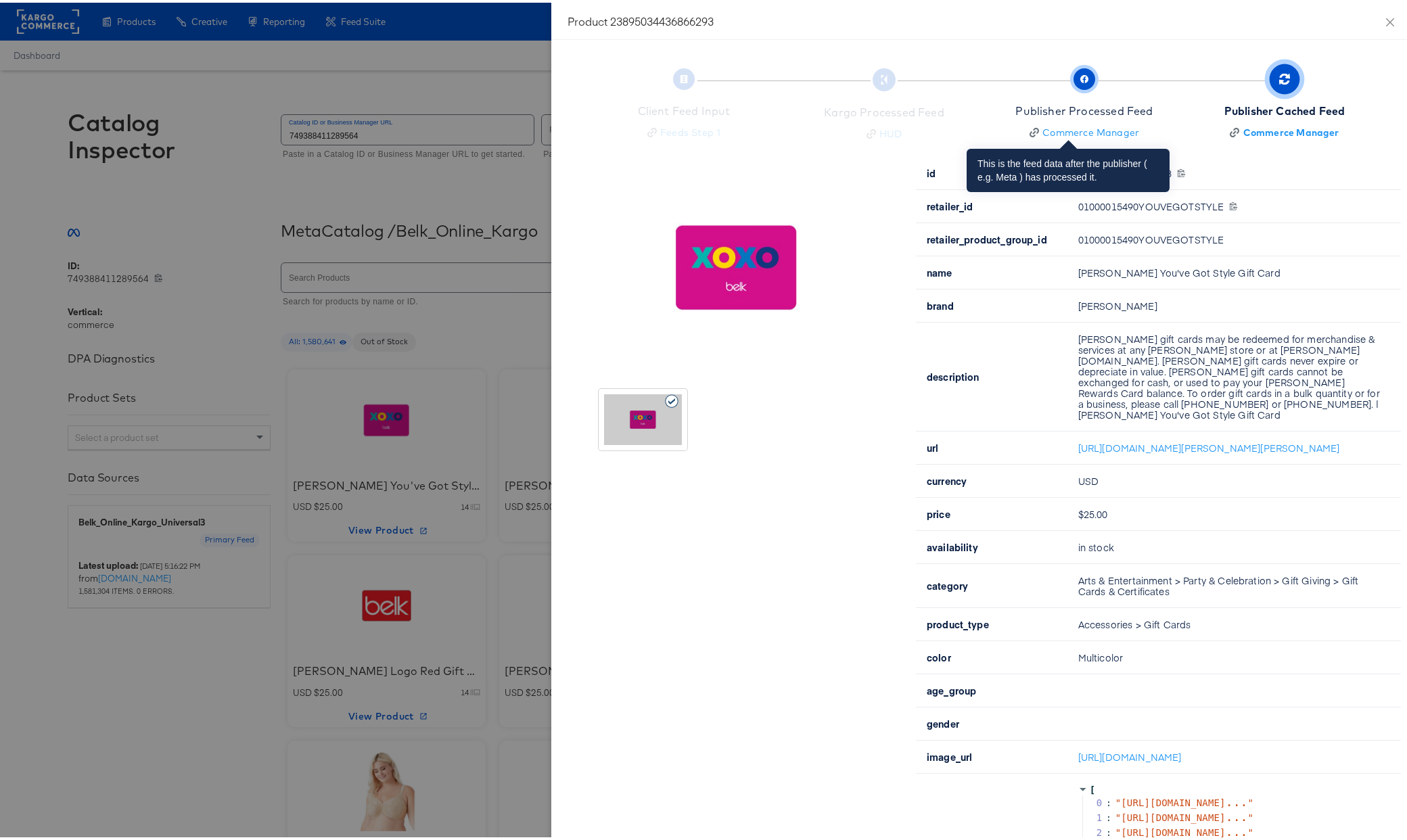
click at [1097, 110] on div "Publisher Processed Feed" at bounding box center [1084, 108] width 137 height 16
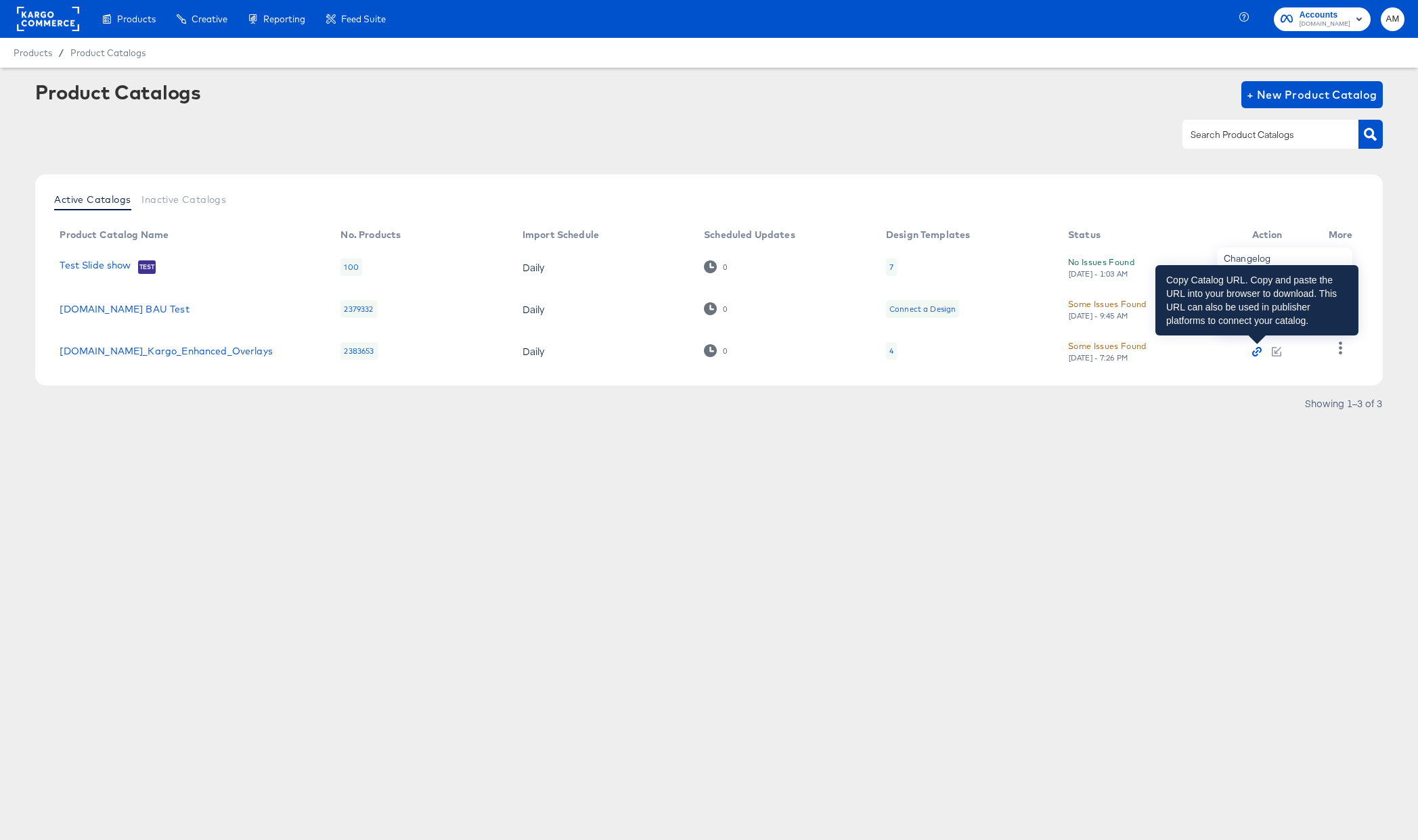
click at [1258, 352] on icon "button" at bounding box center [1257, 352] width 9 height 9
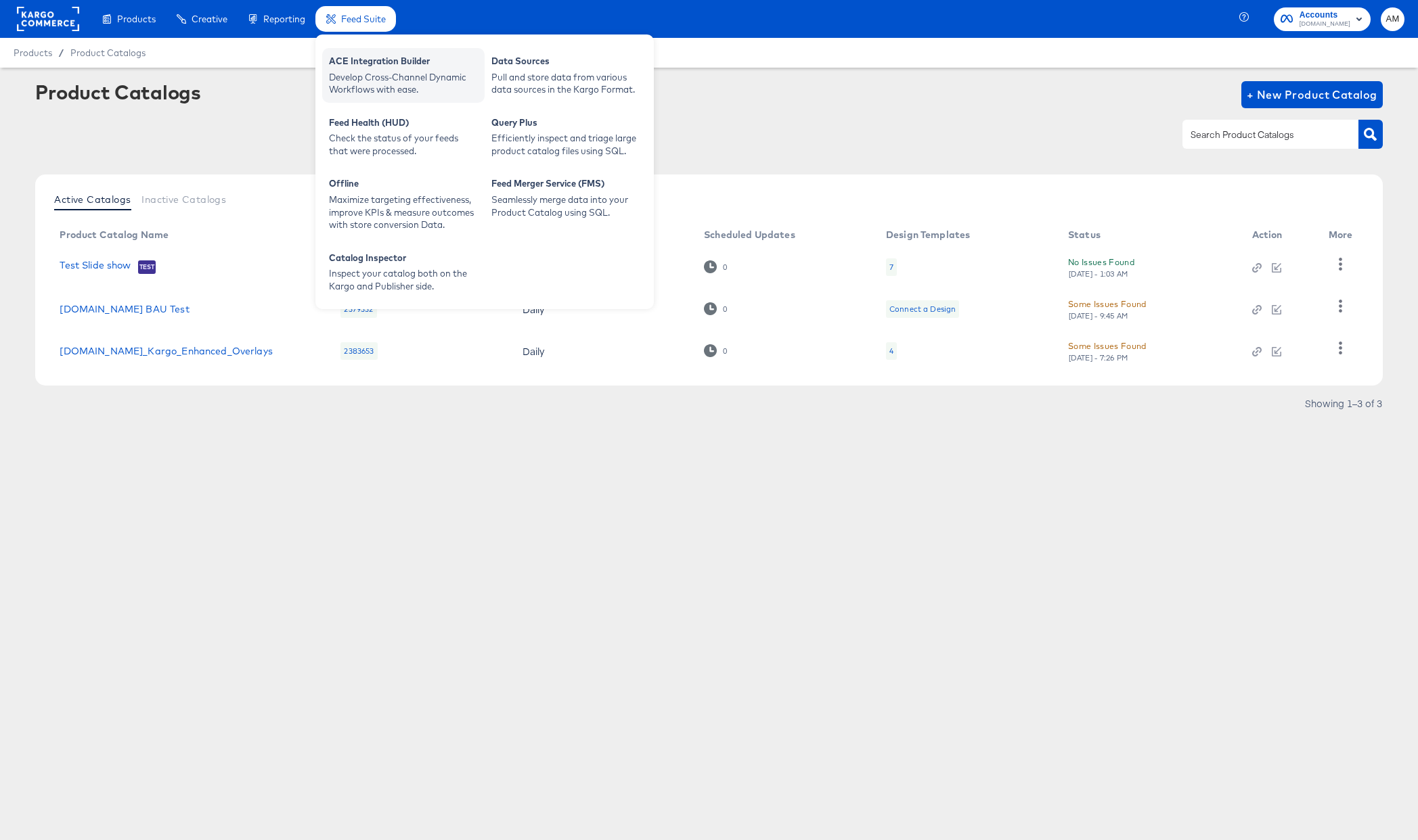
click at [381, 66] on div "ACE Integration Builder" at bounding box center [403, 62] width 149 height 16
